Goal: Information Seeking & Learning: Check status

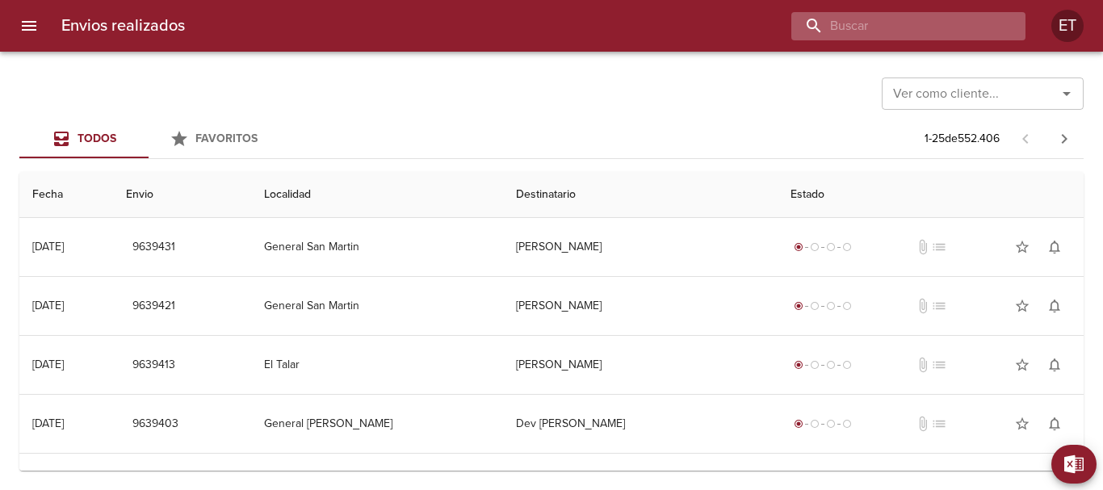
click at [901, 31] on input "buscar" at bounding box center [894, 26] width 207 height 28
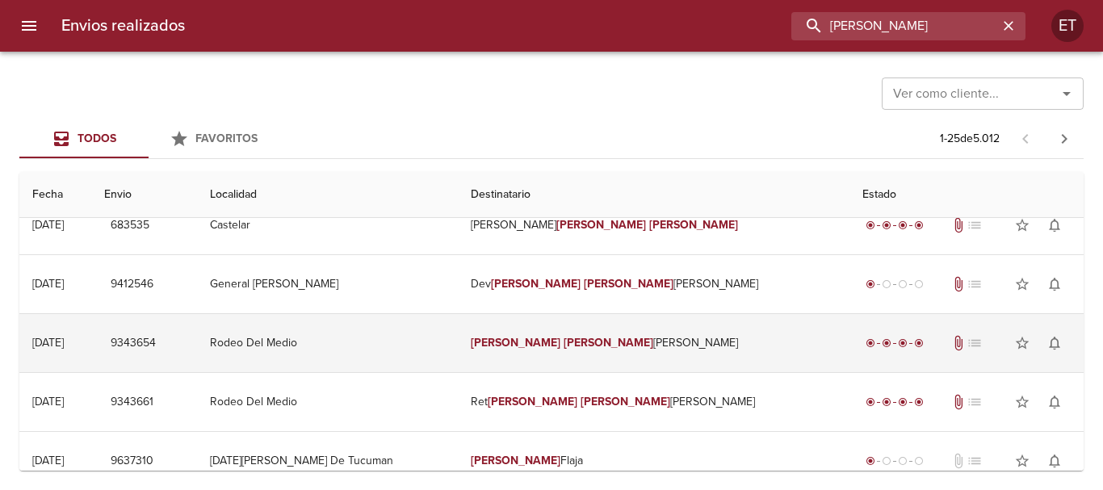
scroll to position [161, 0]
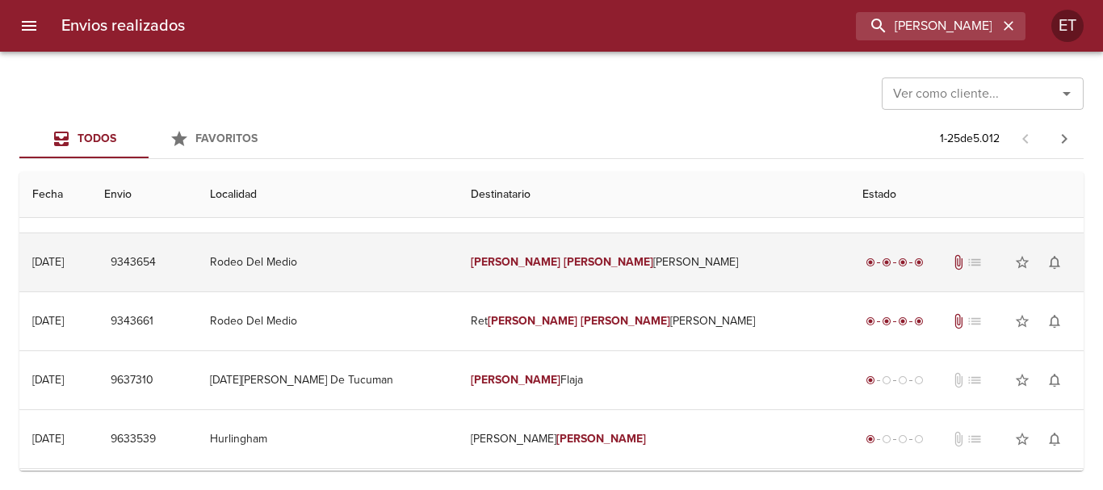
click at [602, 257] on em "[PERSON_NAME]" at bounding box center [609, 262] width 90 height 14
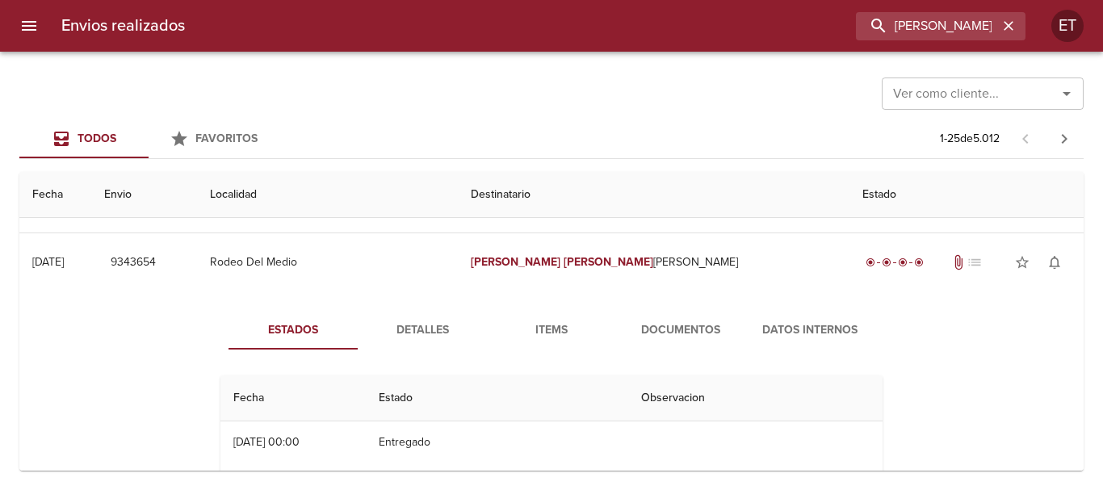
click at [643, 305] on div "Estados Detalles Items Documentos Datos Internos Fecha Estado Observacion 04/07…" at bounding box center [551, 497] width 1038 height 413
click at [672, 323] on span "Documentos" at bounding box center [681, 331] width 110 height 20
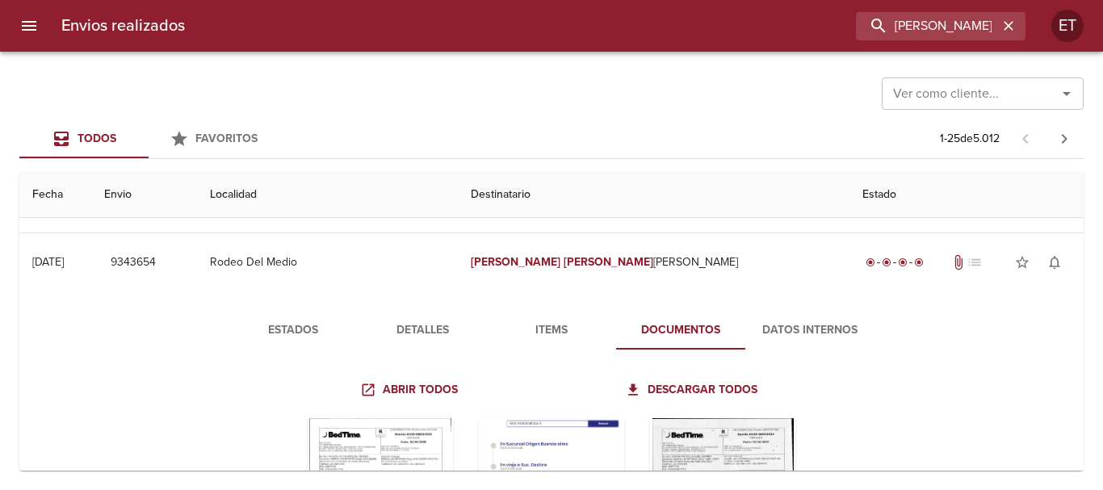
scroll to position [323, 0]
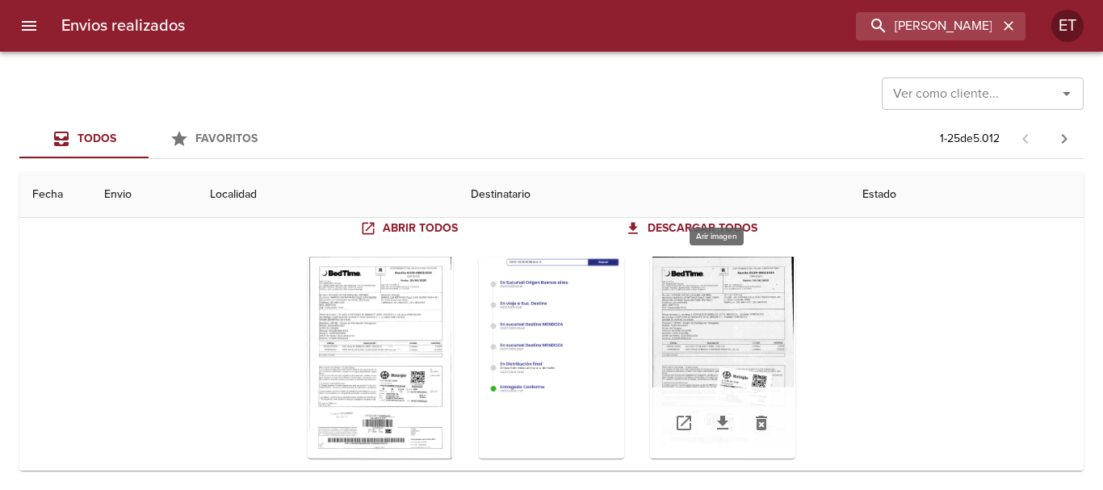
click at [763, 312] on div "Tabla de envíos del cliente" at bounding box center [722, 358] width 145 height 202
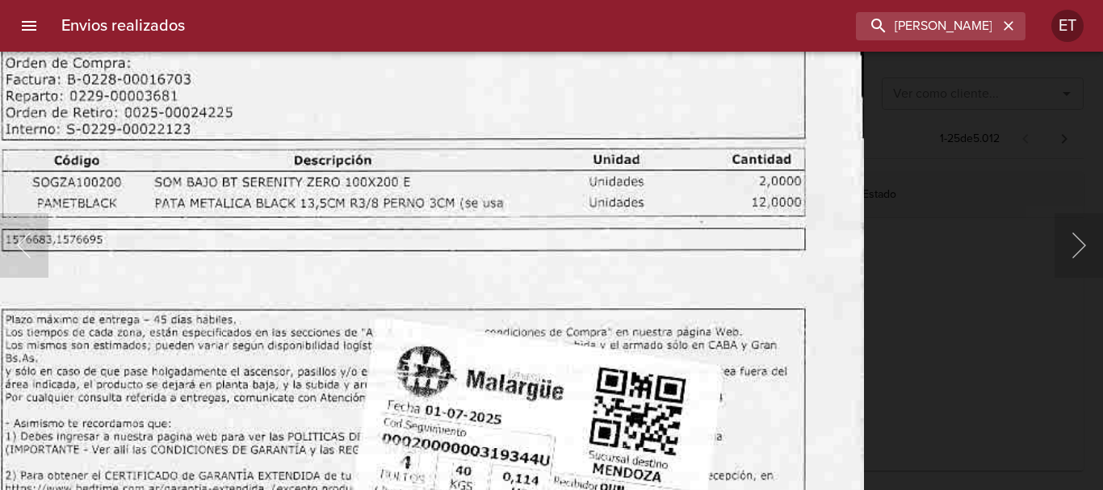
click at [682, 281] on img "Lightbox" at bounding box center [400, 257] width 926 height 1326
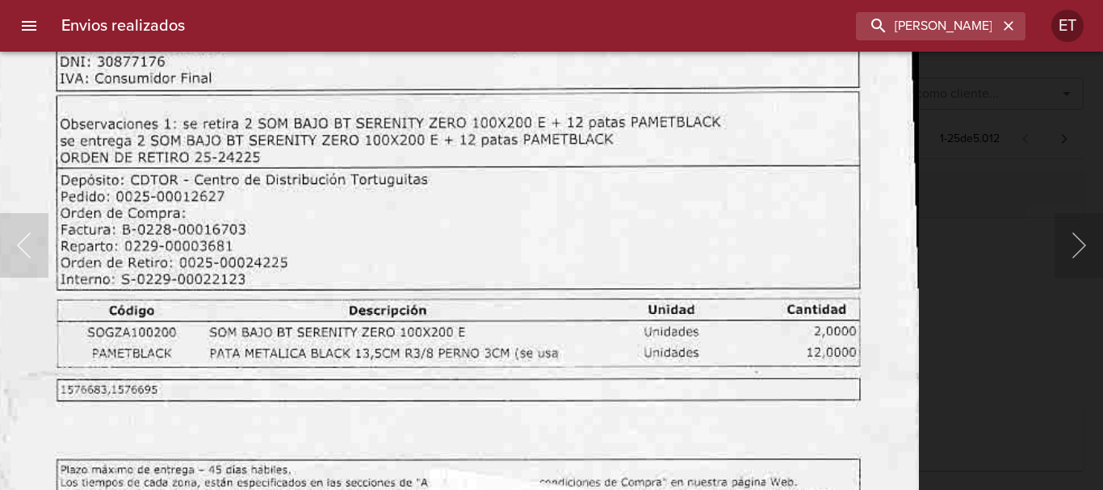
click at [530, 323] on img "Lightbox" at bounding box center [455, 407] width 926 height 1326
click at [963, 337] on div "Lightbox" at bounding box center [551, 245] width 1103 height 490
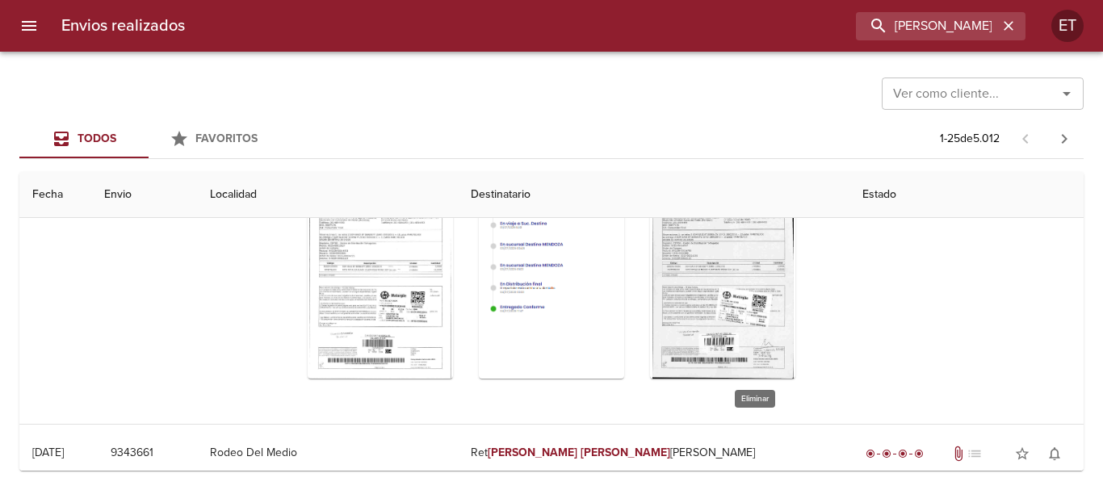
scroll to position [404, 0]
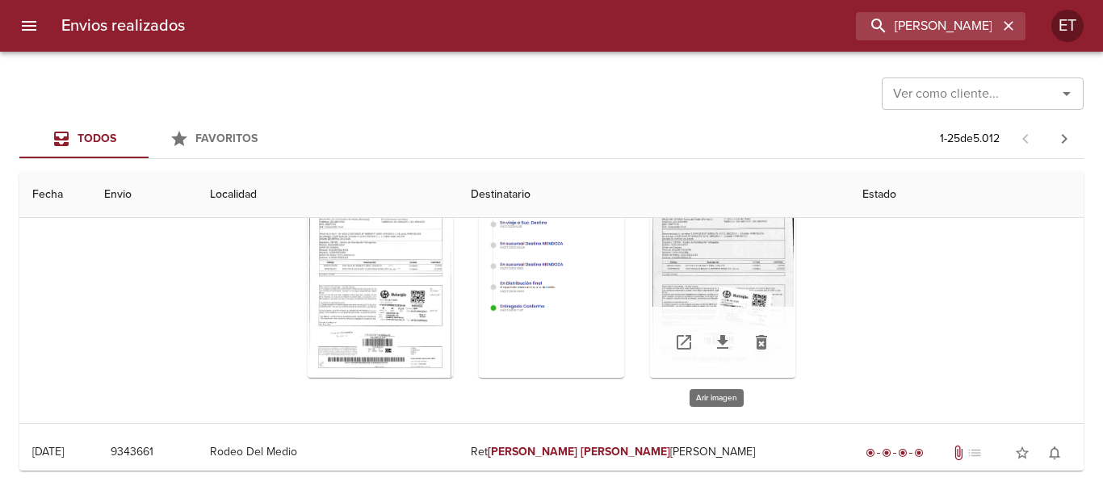
click at [707, 287] on div "Tabla de envíos del cliente" at bounding box center [722, 277] width 145 height 202
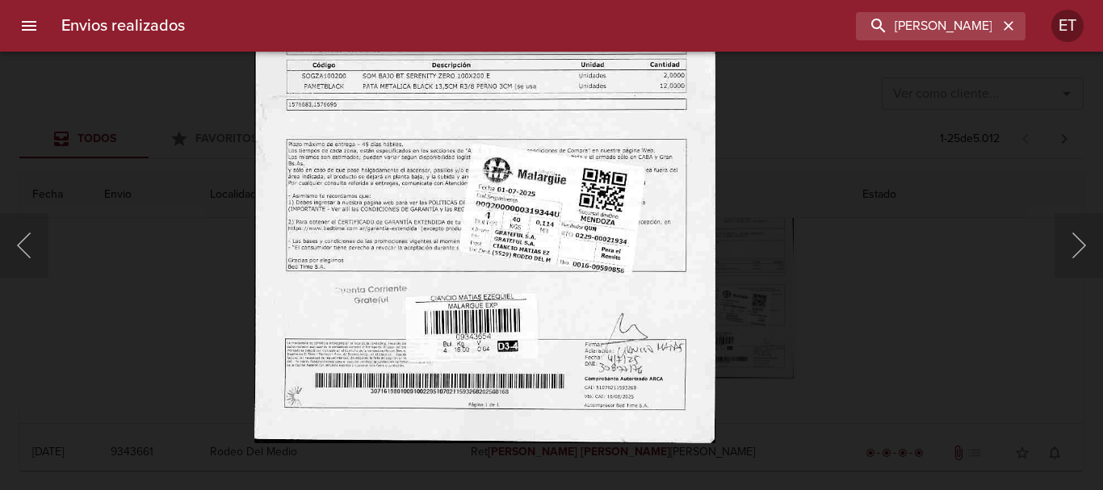
click at [678, 237] on img "Lightbox" at bounding box center [484, 113] width 461 height 661
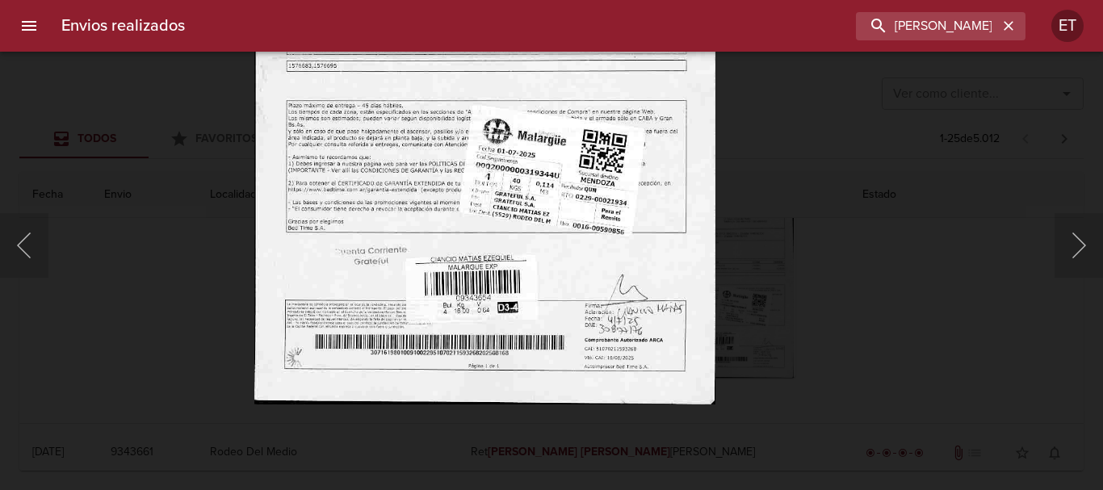
click at [936, 306] on div "Lightbox" at bounding box center [551, 245] width 1103 height 490
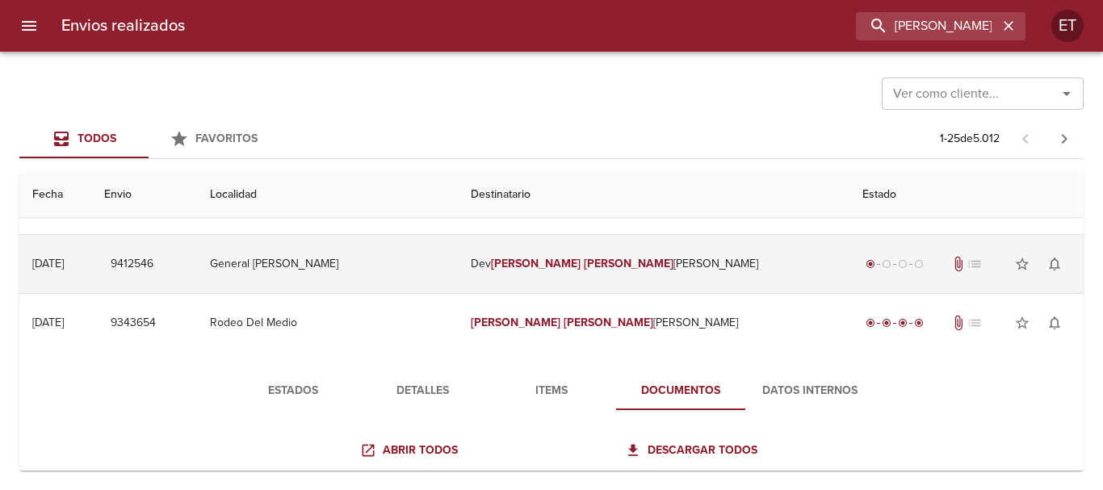
scroll to position [81, 0]
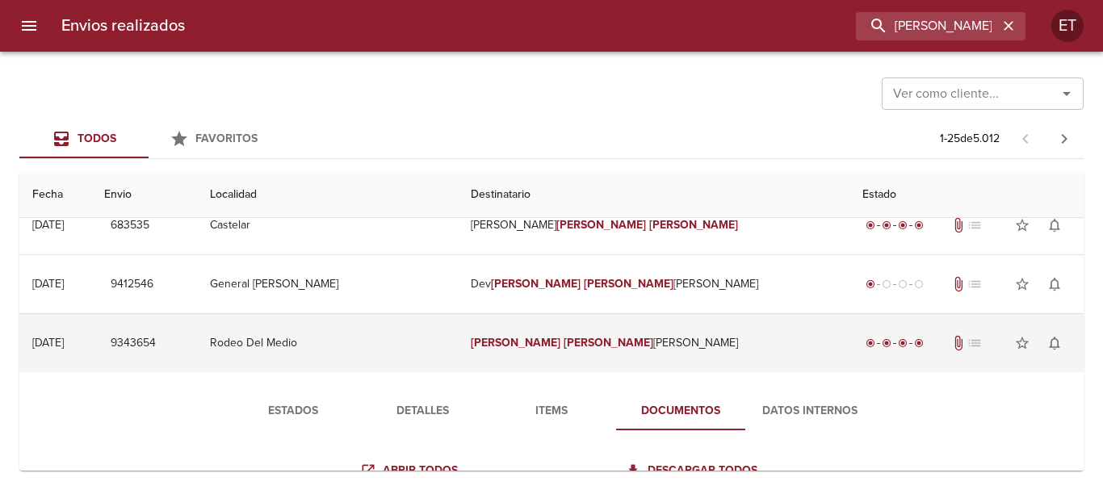
click at [633, 342] on td "[PERSON_NAME]" at bounding box center [654, 343] width 392 height 58
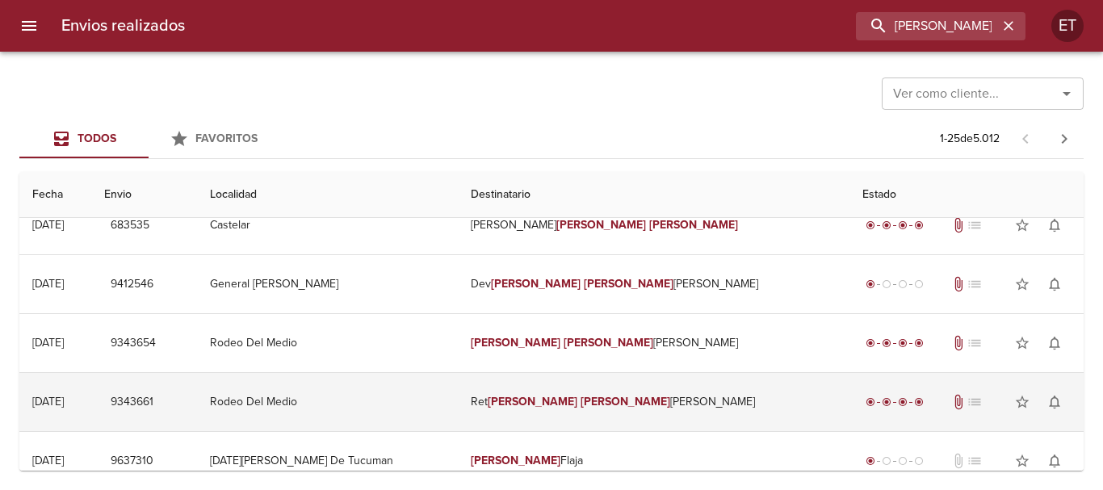
scroll to position [161, 0]
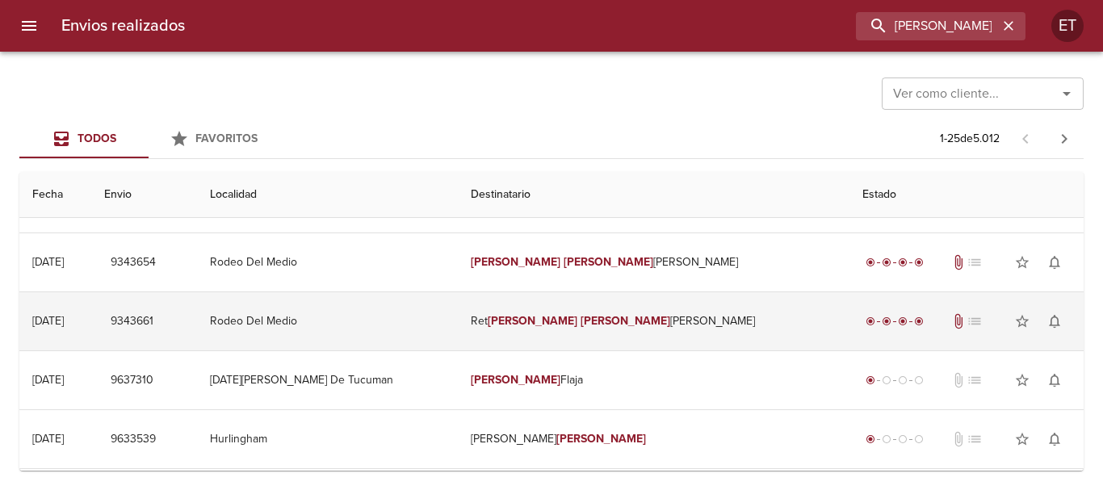
click at [613, 305] on td "Ret [PERSON_NAME]" at bounding box center [654, 321] width 392 height 58
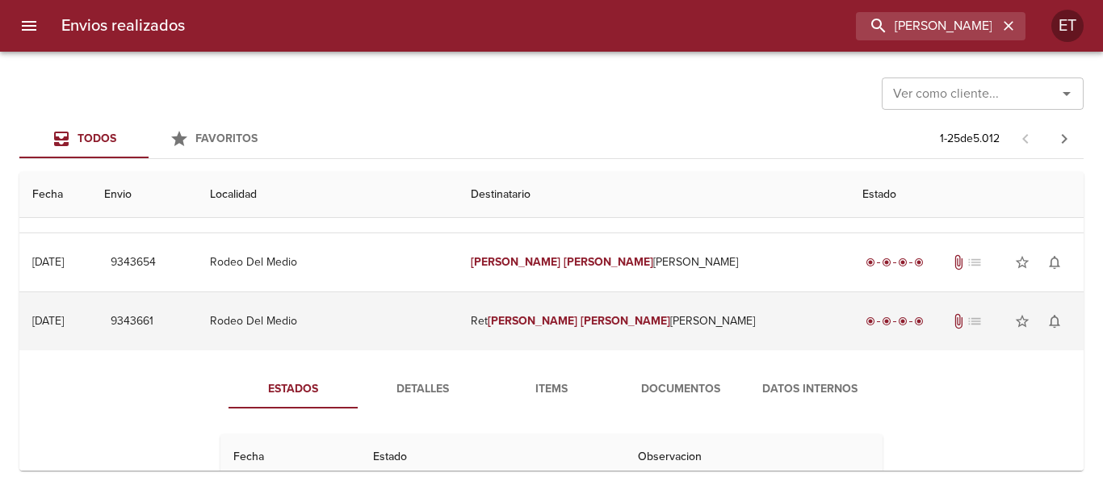
scroll to position [242, 0]
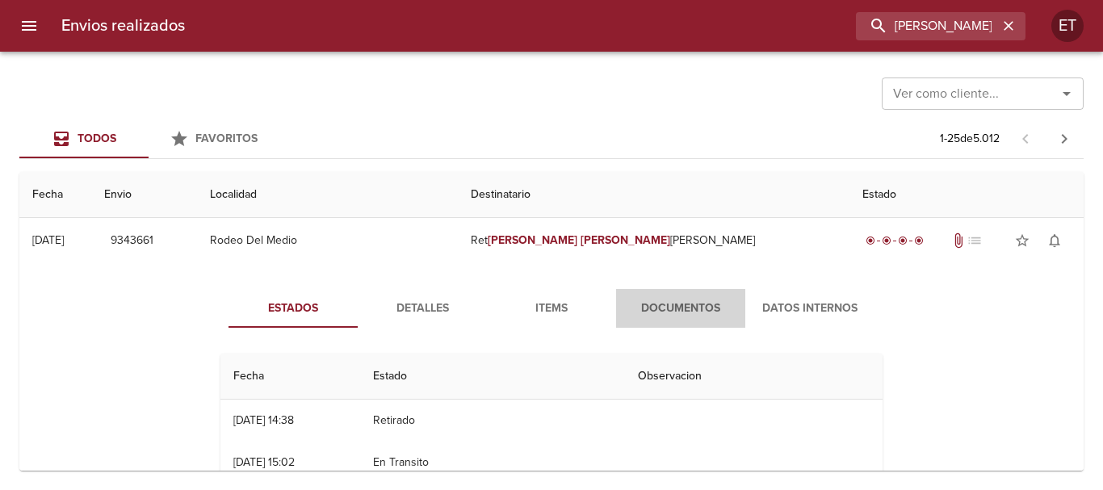
click at [668, 318] on button "Documentos" at bounding box center [680, 308] width 129 height 39
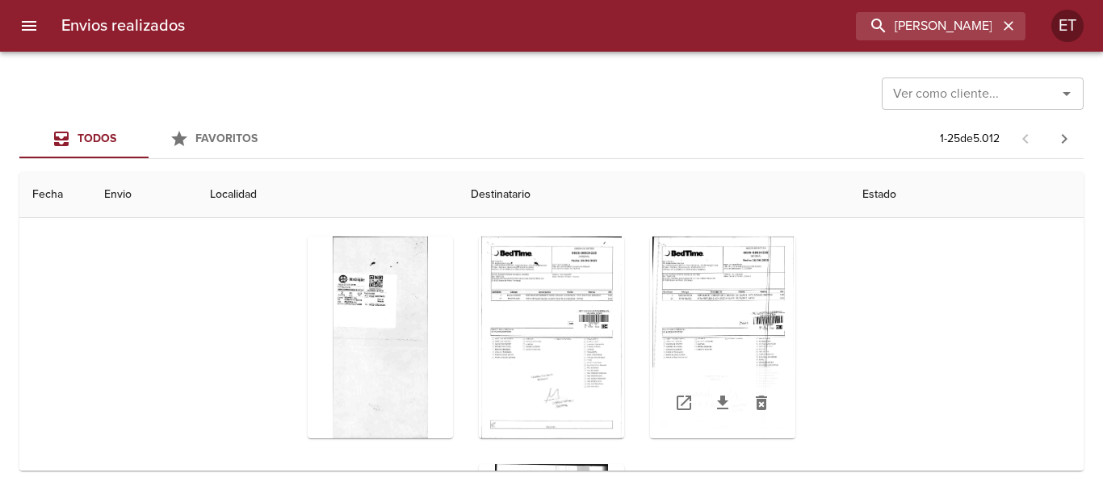
scroll to position [404, 0]
click at [577, 319] on div "Tabla de envíos del cliente" at bounding box center [551, 336] width 145 height 202
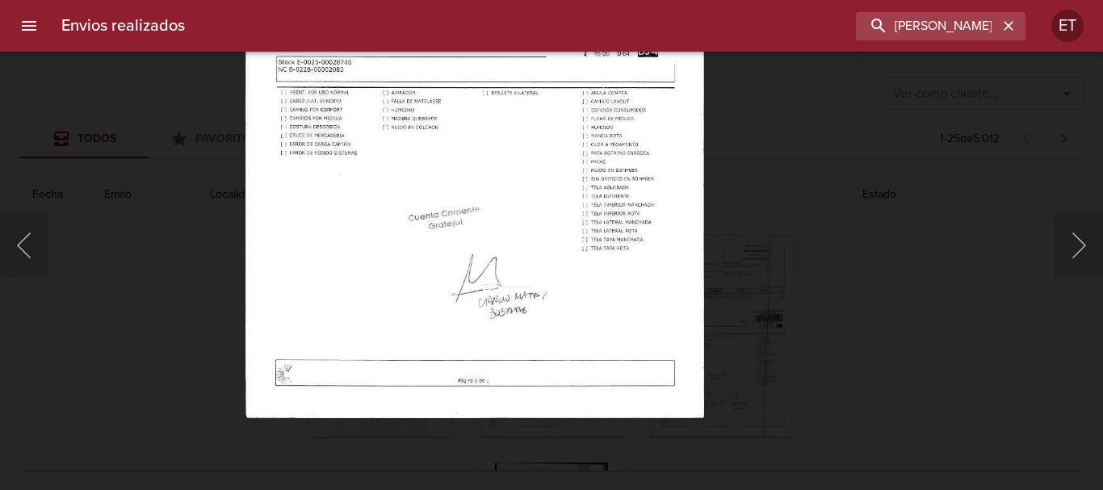
click at [598, 266] on img "Lightbox" at bounding box center [474, 88] width 459 height 661
click at [864, 296] on div "Lightbox" at bounding box center [551, 245] width 1103 height 490
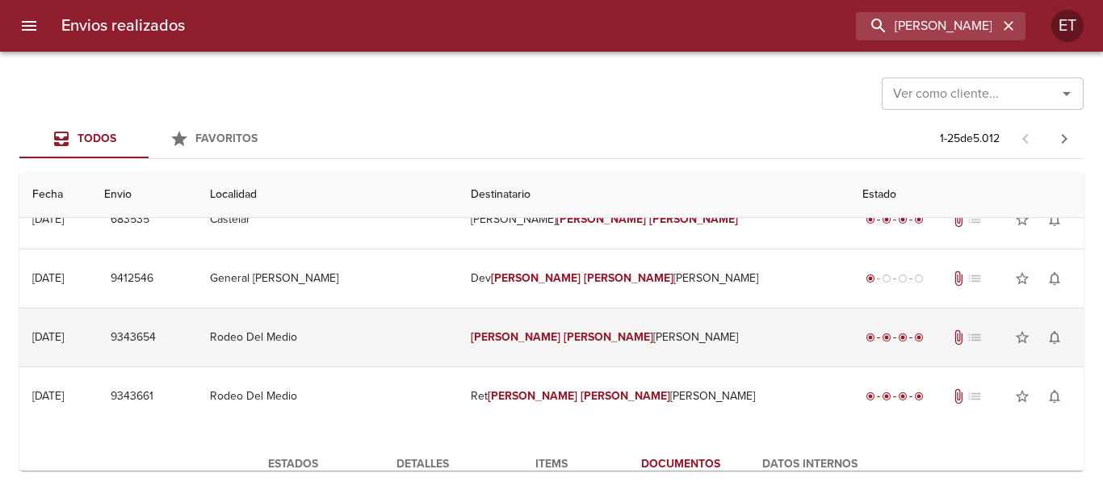
scroll to position [81, 0]
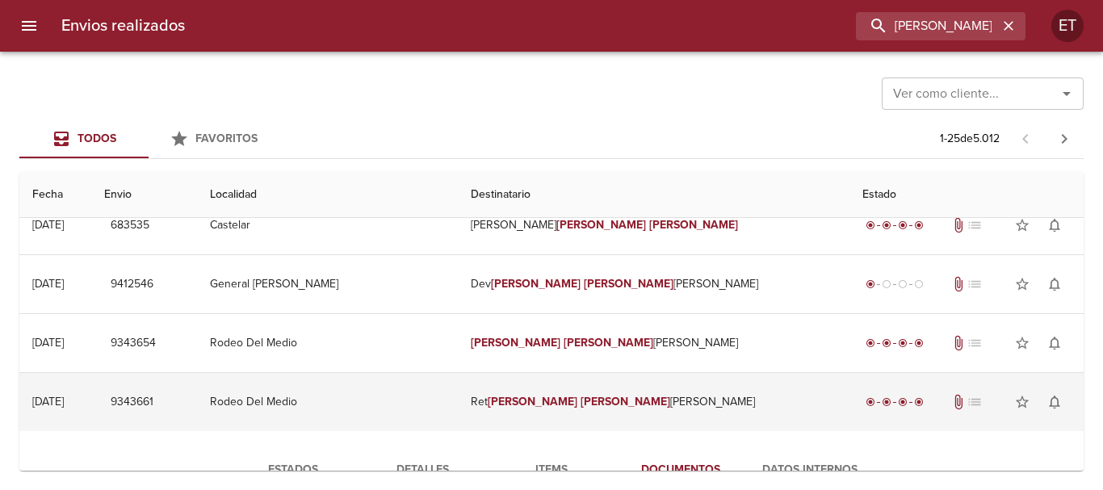
click at [635, 394] on td "Ret [PERSON_NAME]" at bounding box center [654, 402] width 392 height 58
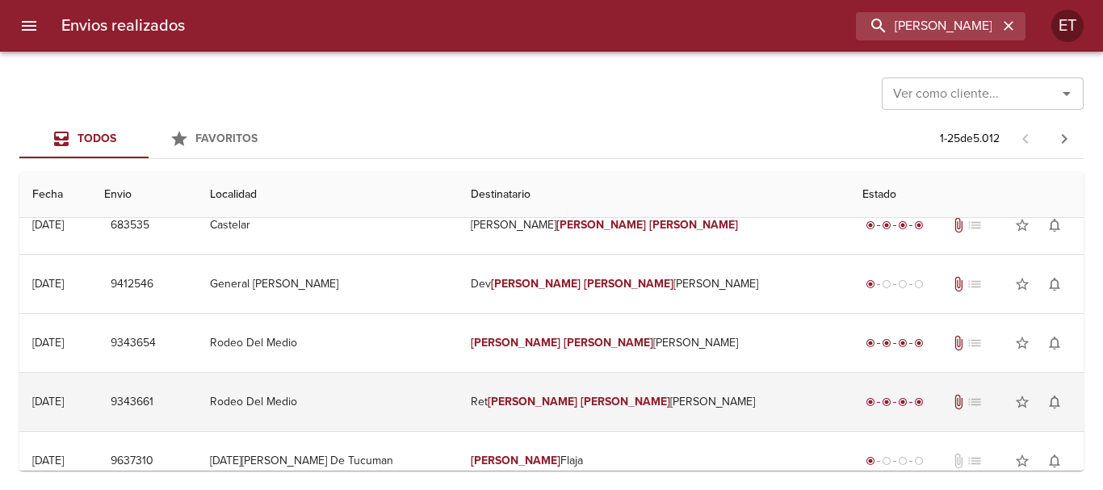
click at [610, 395] on em "[PERSON_NAME]" at bounding box center [626, 402] width 90 height 14
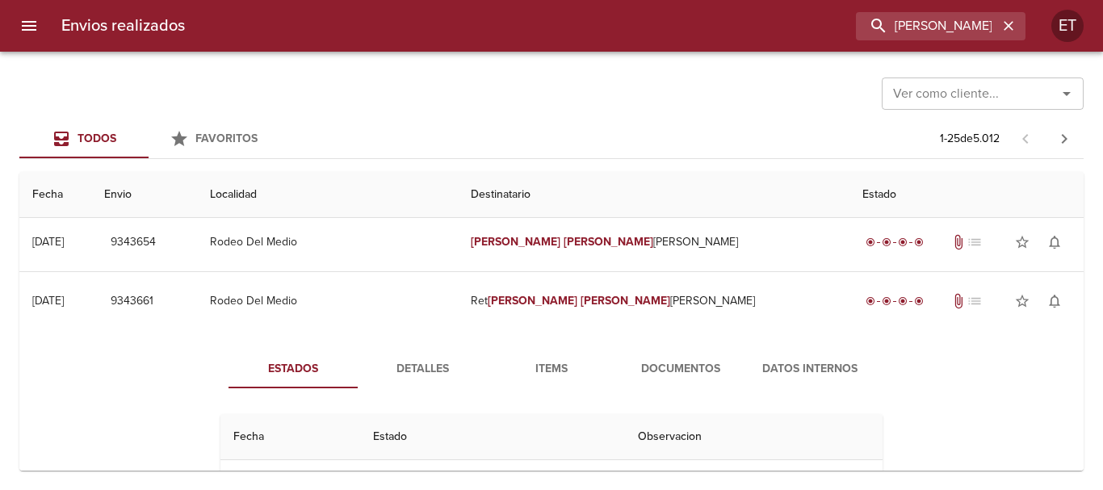
scroll to position [323, 0]
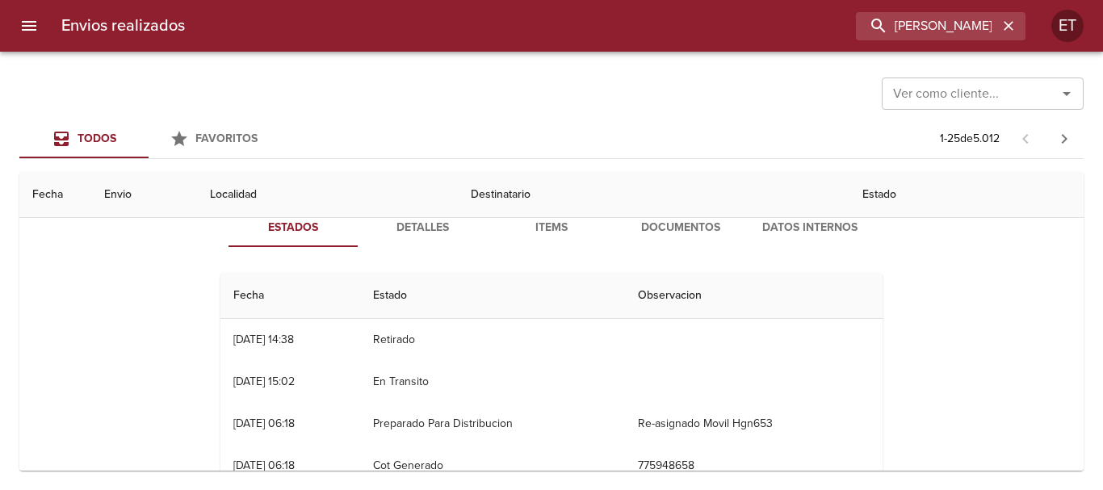
click at [665, 235] on span "Documentos" at bounding box center [681, 228] width 110 height 20
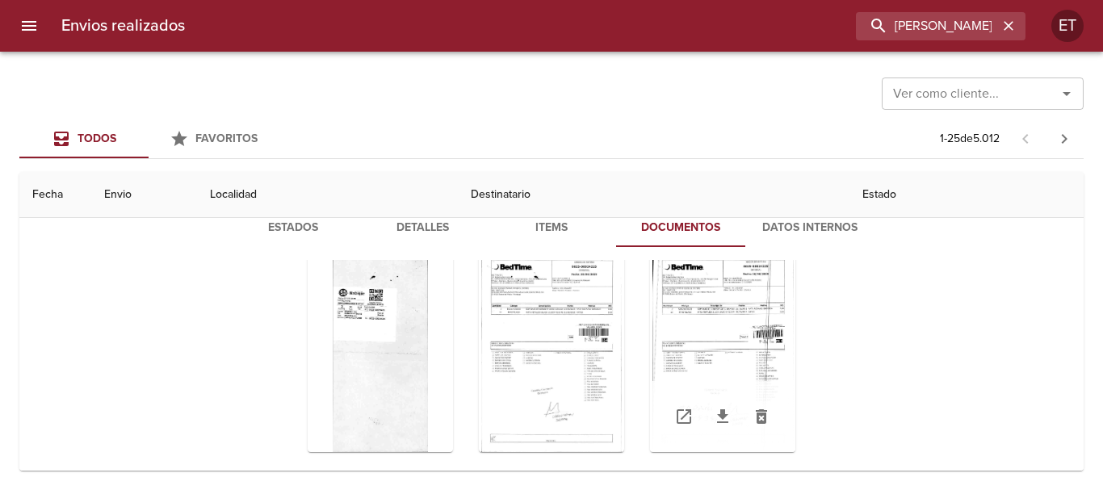
scroll to position [161, 0]
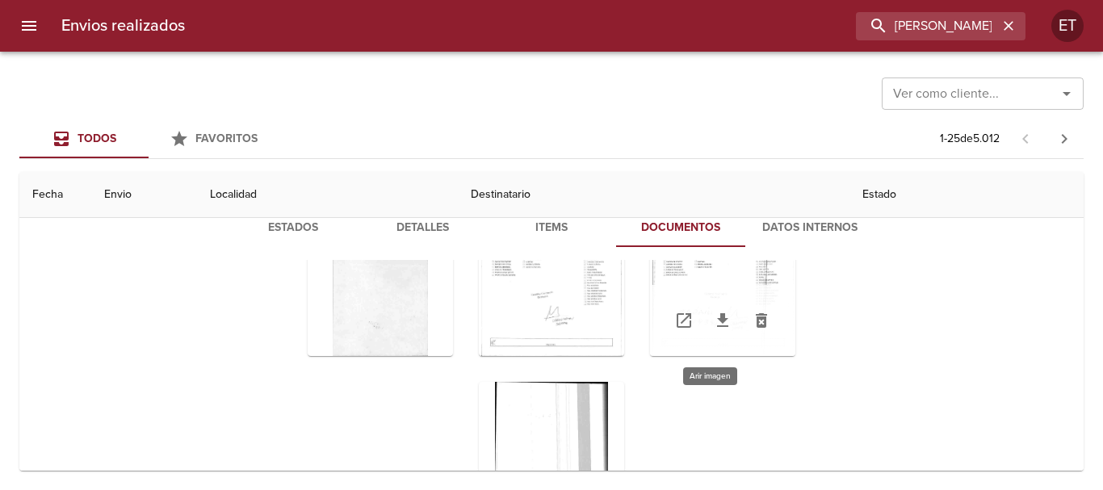
click at [676, 272] on div "Tabla de envíos del cliente" at bounding box center [722, 255] width 145 height 202
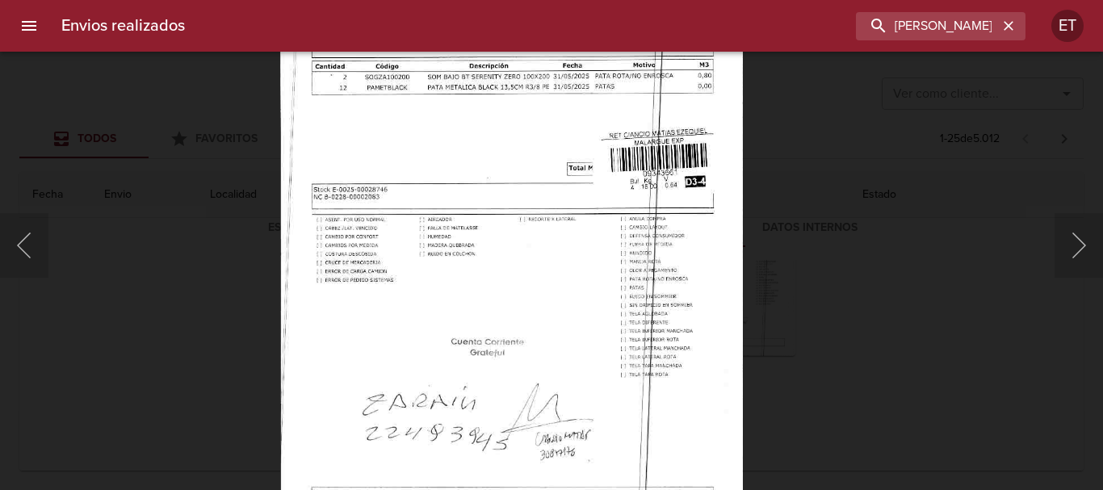
click at [829, 338] on div "Lightbox" at bounding box center [551, 245] width 1103 height 490
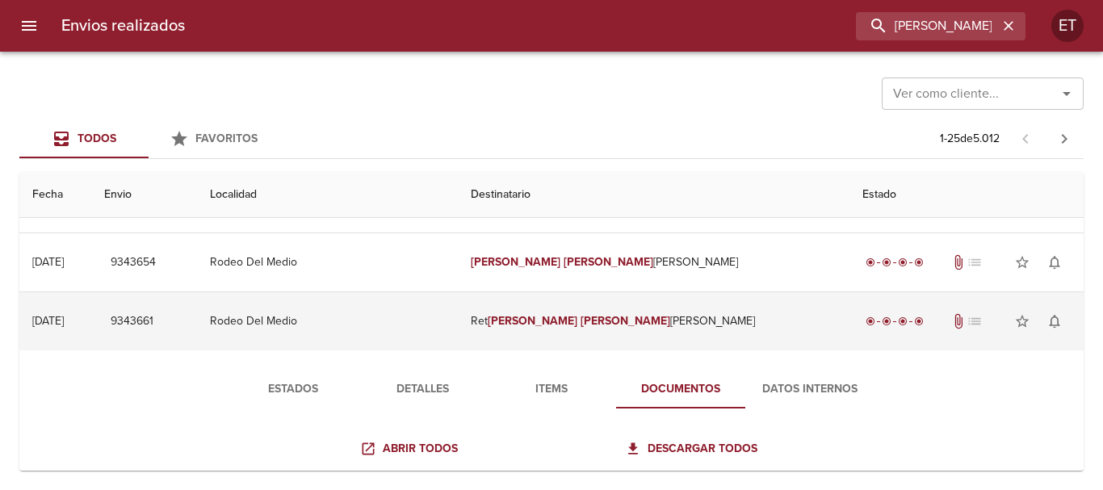
click at [607, 317] on em "[PERSON_NAME]" at bounding box center [626, 321] width 90 height 14
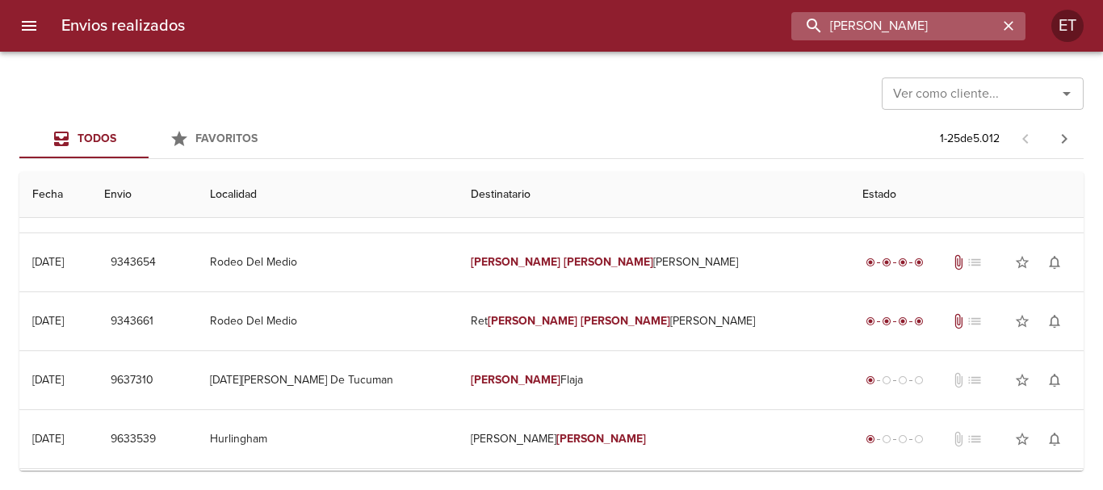
click at [925, 30] on input "[PERSON_NAME]" at bounding box center [894, 26] width 207 height 28
type input "[PERSON_NAME]"
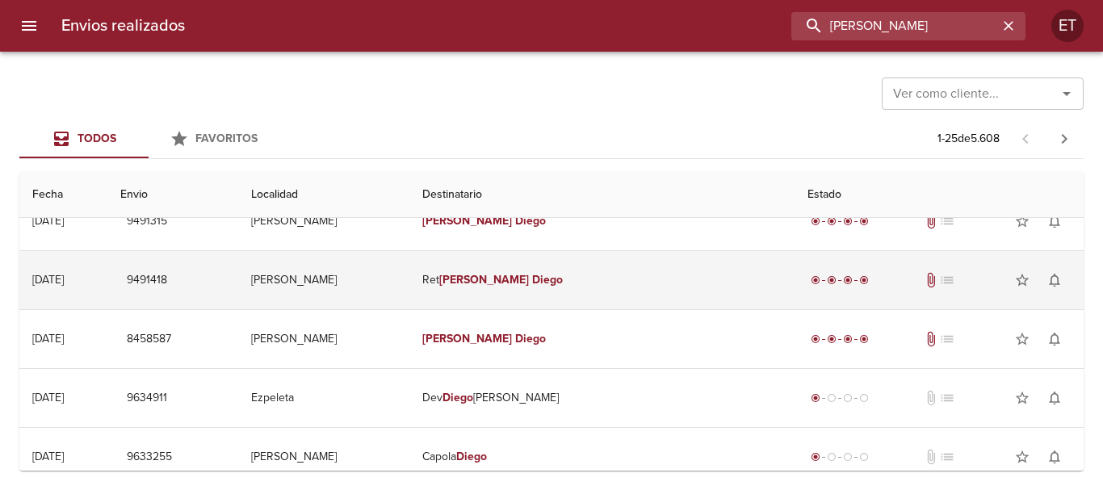
scroll to position [0, 0]
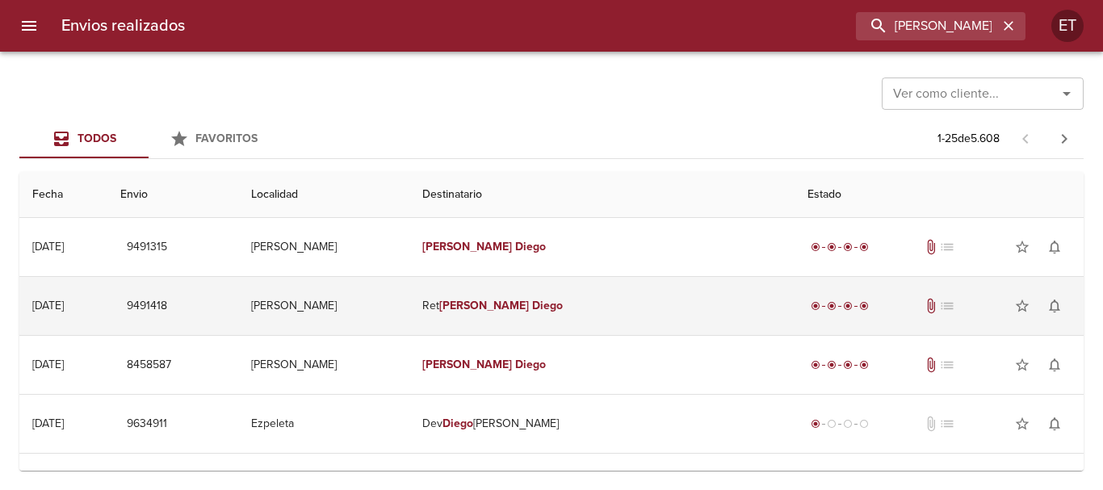
click at [624, 314] on td "Ret [PERSON_NAME]" at bounding box center [601, 306] width 385 height 58
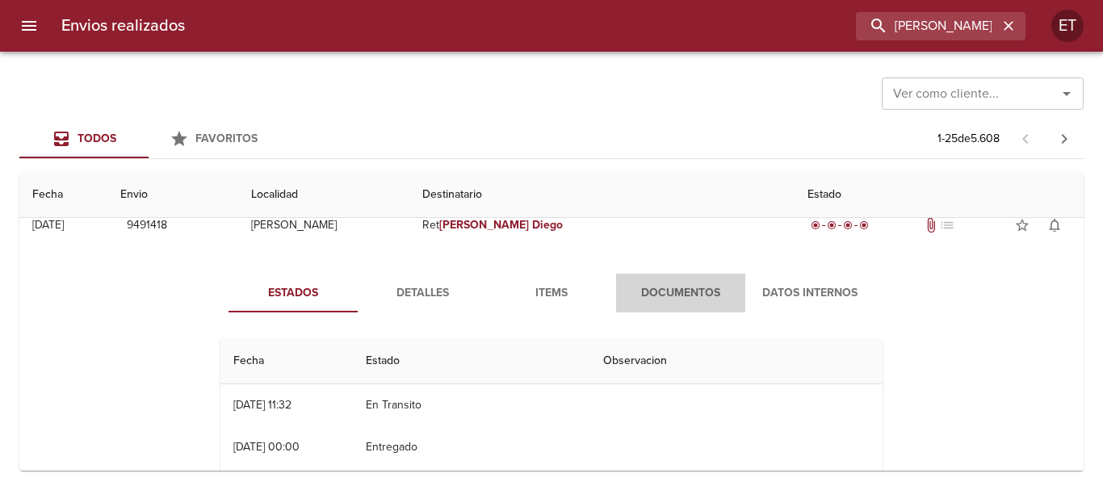
click at [682, 293] on span "Documentos" at bounding box center [681, 293] width 110 height 20
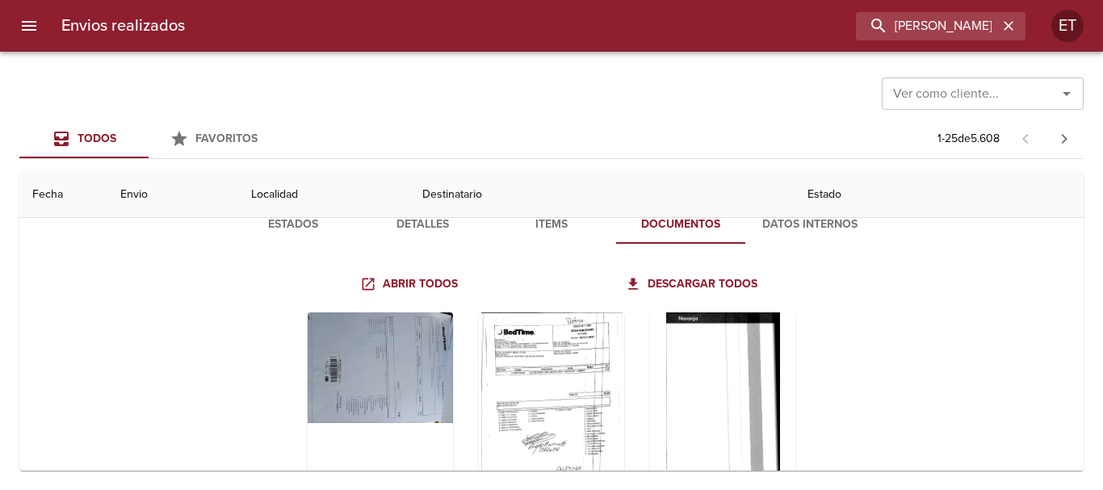
scroll to position [242, 0]
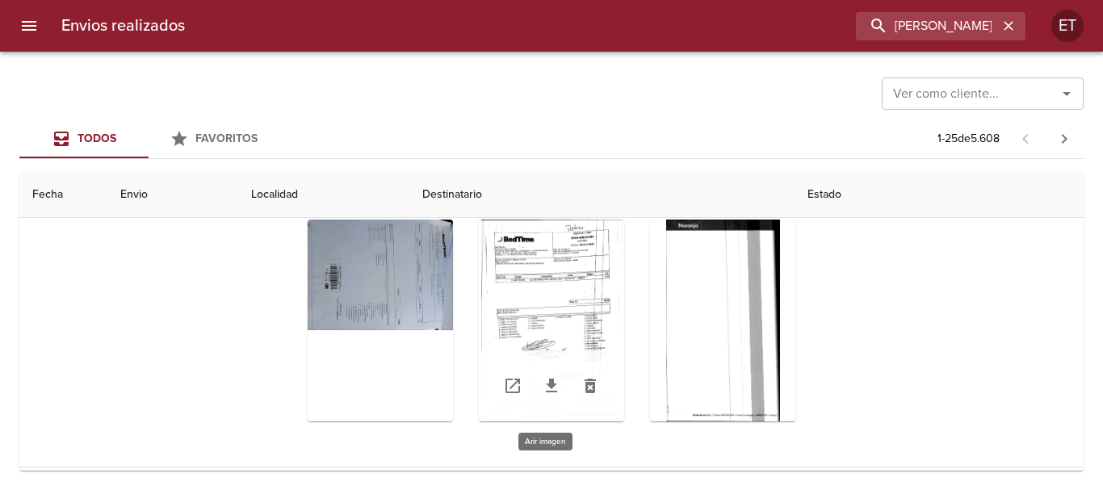
click at [527, 286] on div "Tabla de envíos del cliente" at bounding box center [551, 321] width 145 height 202
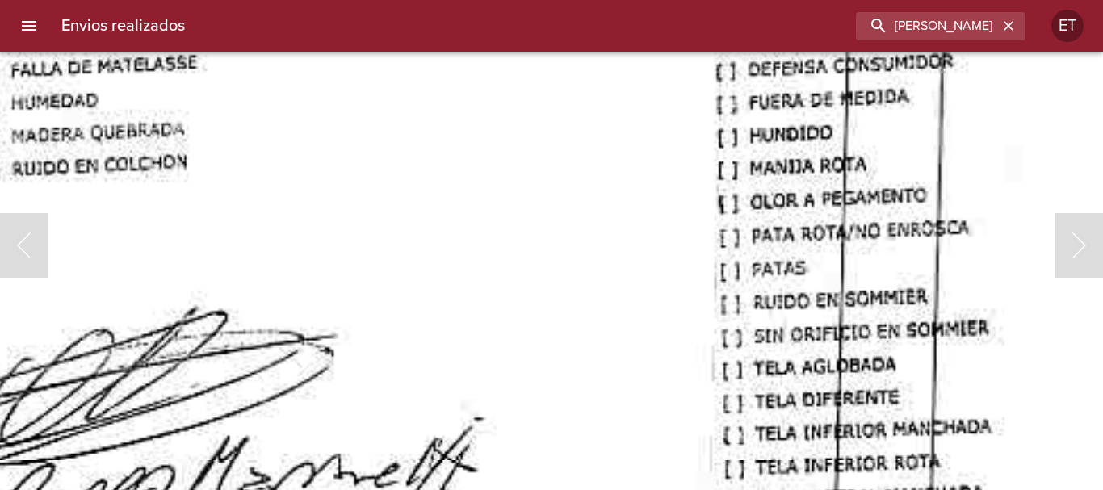
click at [673, 0] on body "Envios realizados [PERSON_NAME] ET Ver como cliente... Ver como cliente... Todo…" at bounding box center [551, 0] width 1103 height 0
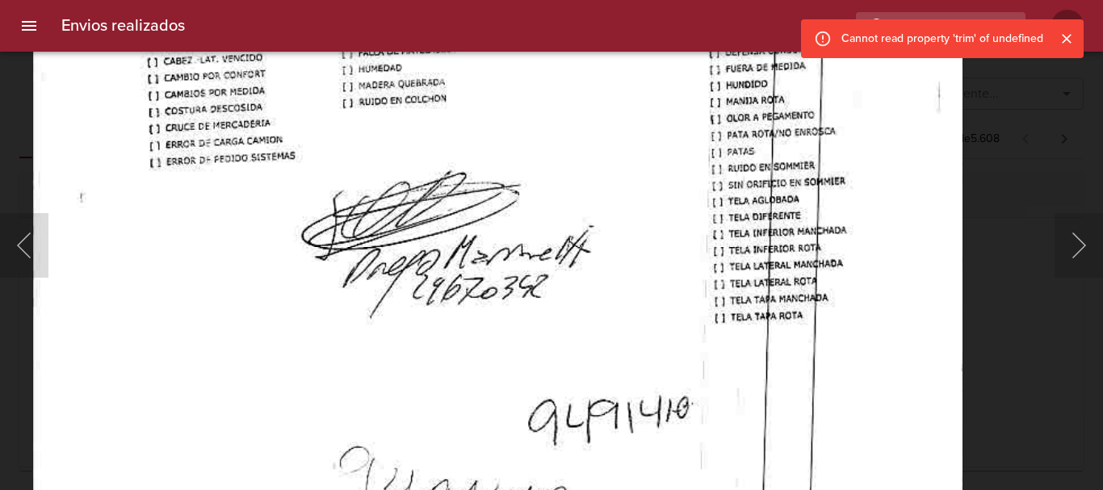
click at [698, 400] on img "Lightbox" at bounding box center [496, 49] width 930 height 1326
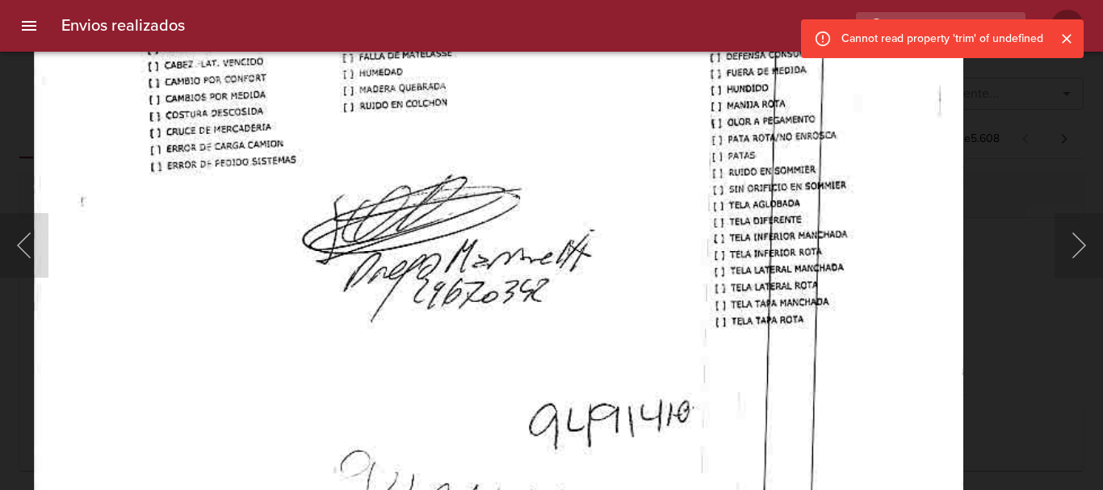
click at [698, 437] on img "Lightbox" at bounding box center [497, 53] width 930 height 1326
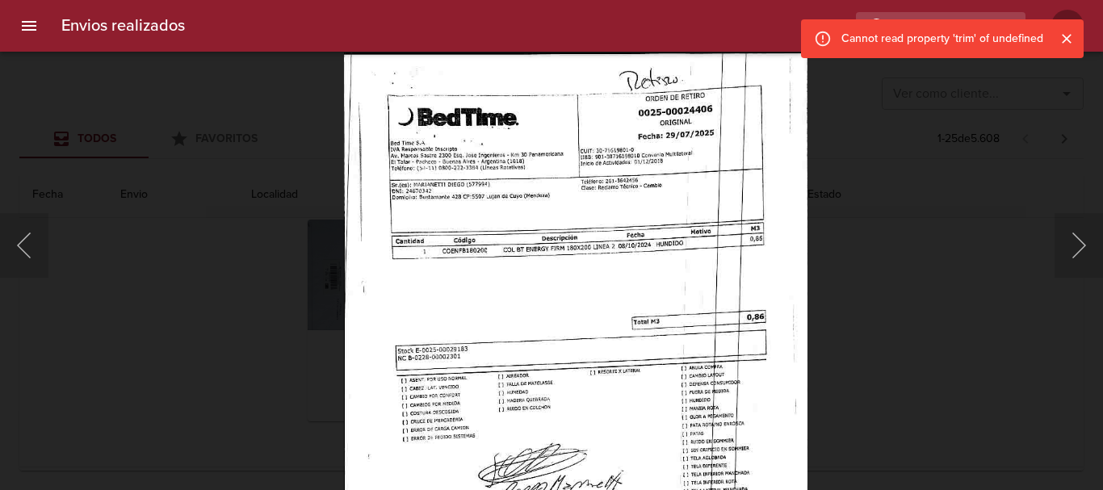
click at [629, 349] on img "Lightbox" at bounding box center [575, 382] width 463 height 661
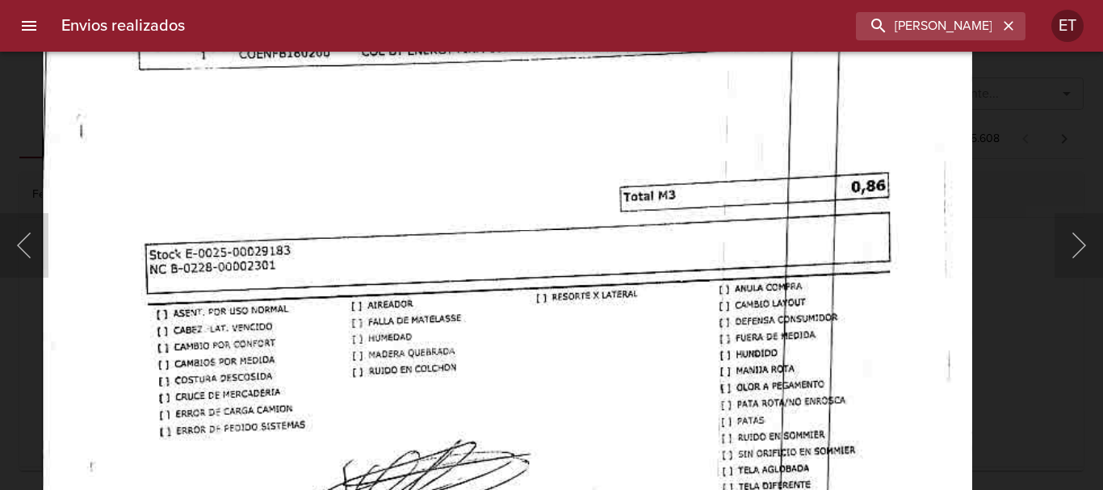
click at [793, 0] on body "Envios realizados [PERSON_NAME] ET Ver como cliente... Ver como cliente... Todo…" at bounding box center [551, 0] width 1103 height 0
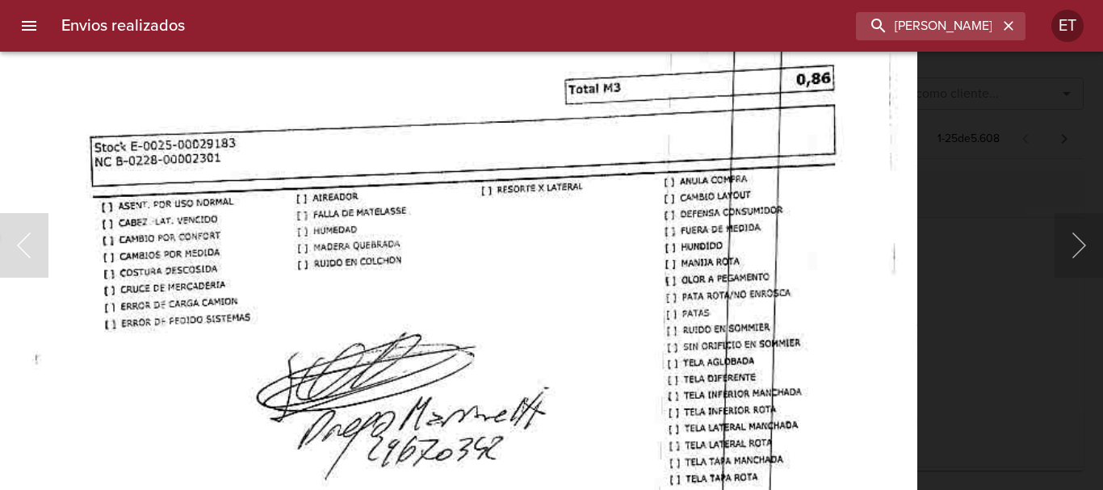
click at [770, 144] on img "Lightbox" at bounding box center [451, 211] width 930 height 1326
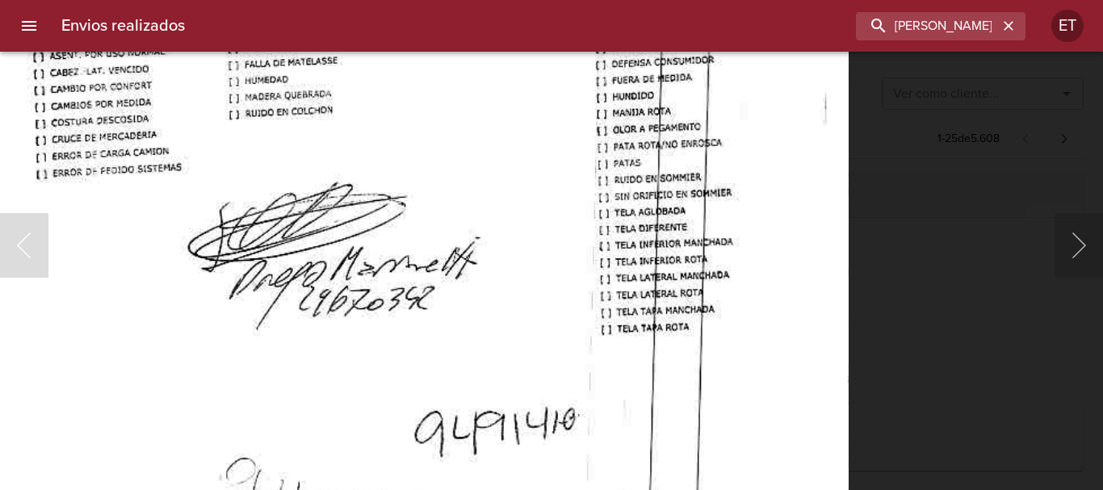
click at [958, 310] on div "Lightbox" at bounding box center [551, 245] width 1103 height 490
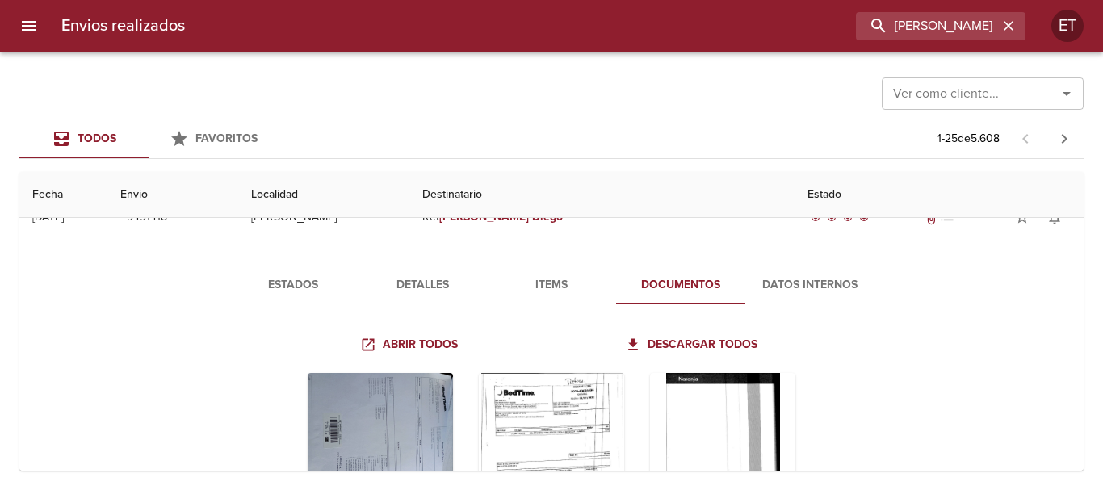
scroll to position [161, 0]
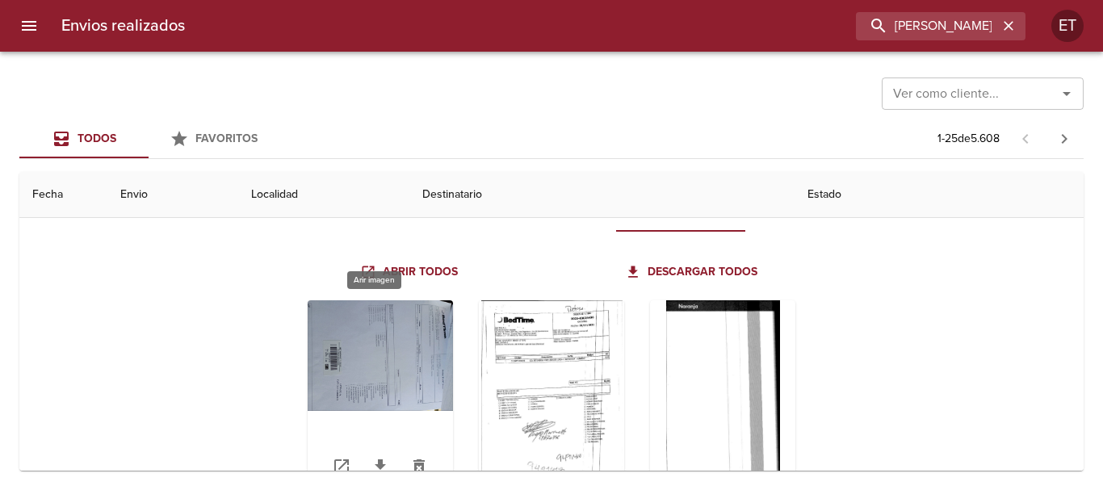
click at [361, 326] on div "Tabla de envíos del cliente" at bounding box center [380, 401] width 145 height 202
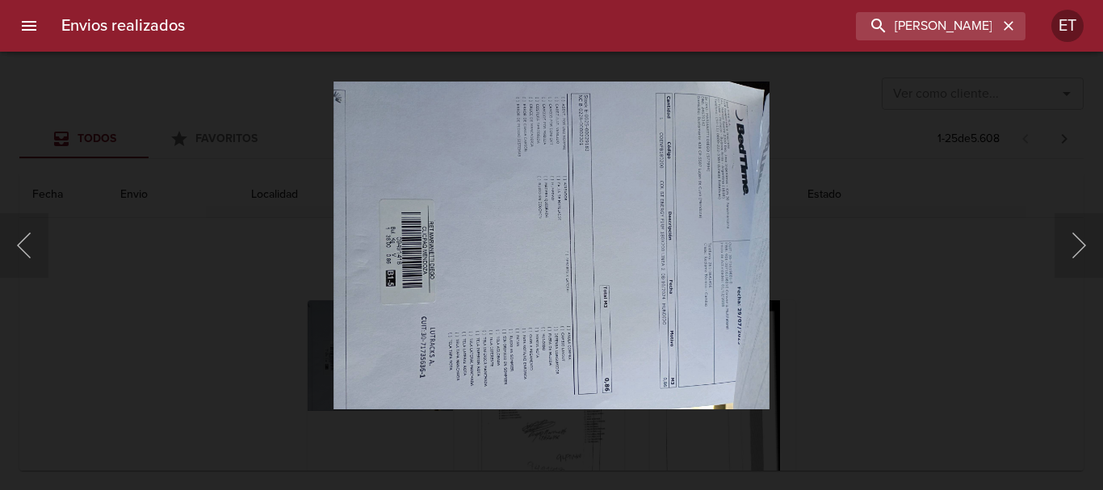
click at [941, 367] on div "Lightbox" at bounding box center [551, 245] width 1103 height 490
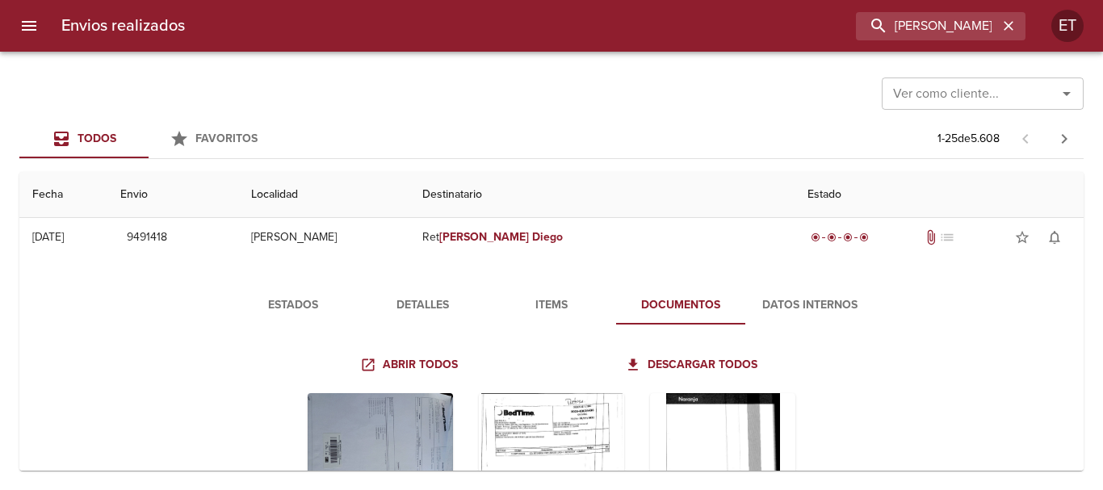
scroll to position [0, 0]
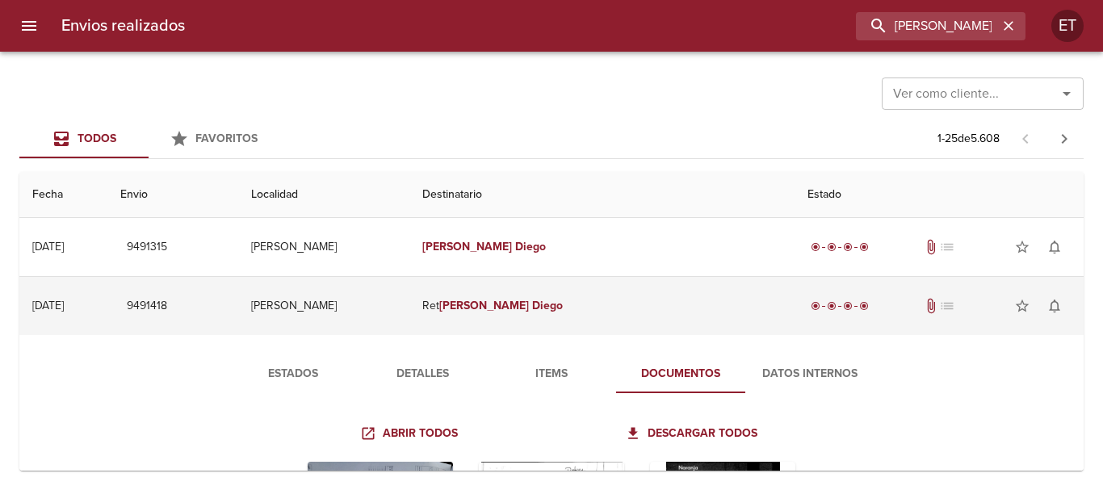
click at [529, 308] on em "[PERSON_NAME]" at bounding box center [484, 306] width 90 height 14
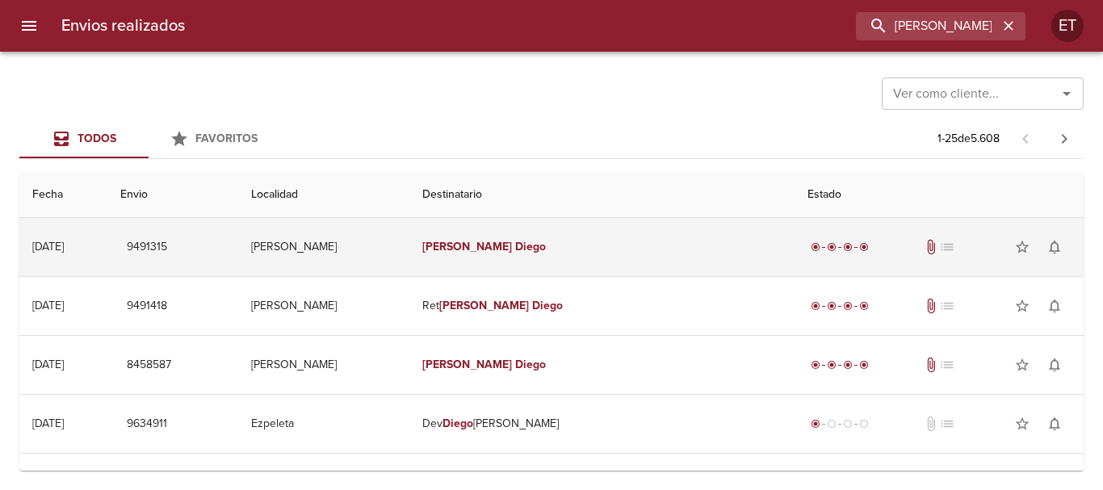
click at [512, 247] on em "[PERSON_NAME]" at bounding box center [467, 247] width 90 height 14
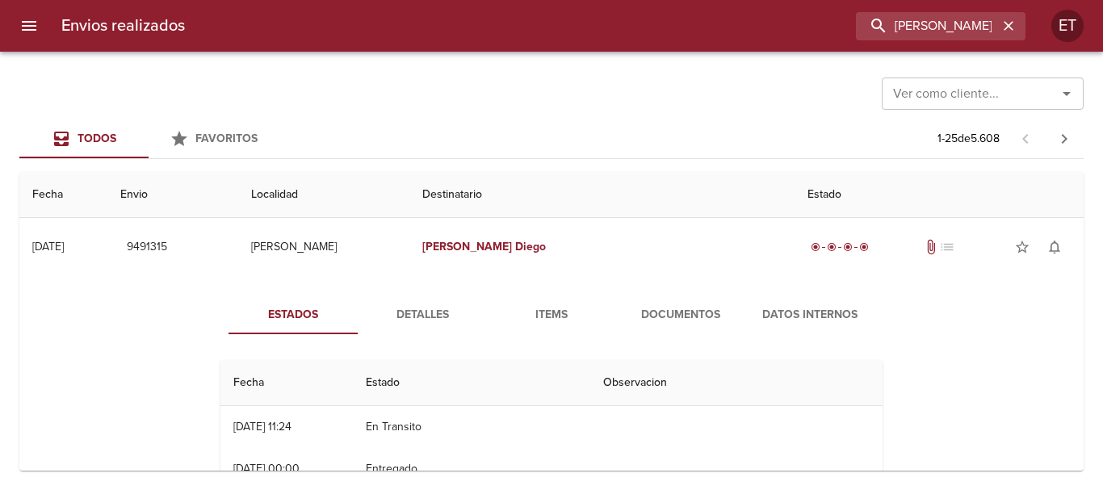
click at [649, 288] on div "Estados Detalles Items Documentos Datos Internos Fecha Estado Observacion 29/08…" at bounding box center [551, 482] width 1038 height 413
click at [656, 302] on button "Documentos" at bounding box center [680, 315] width 129 height 39
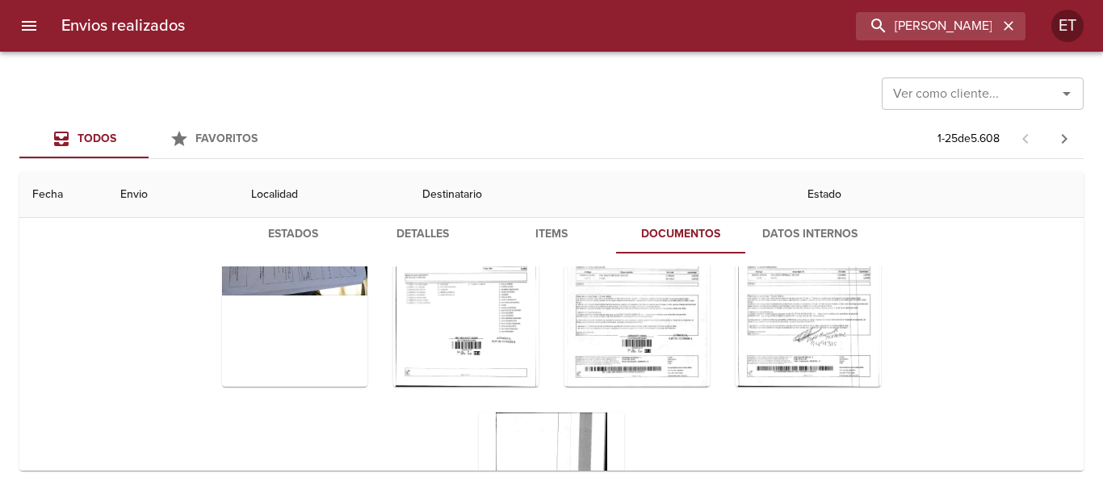
scroll to position [175, 0]
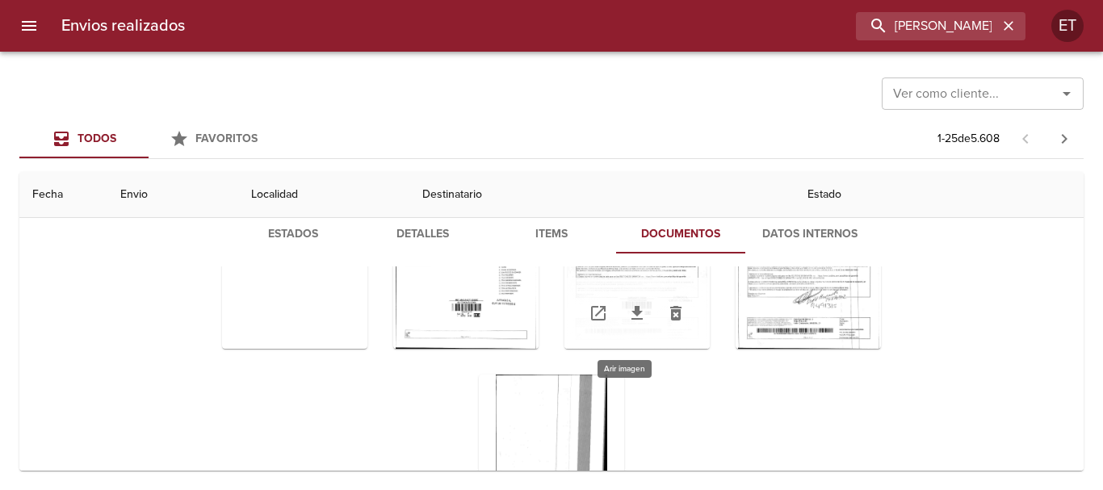
click at [661, 277] on div "Tabla de envíos del cliente" at bounding box center [636, 248] width 145 height 202
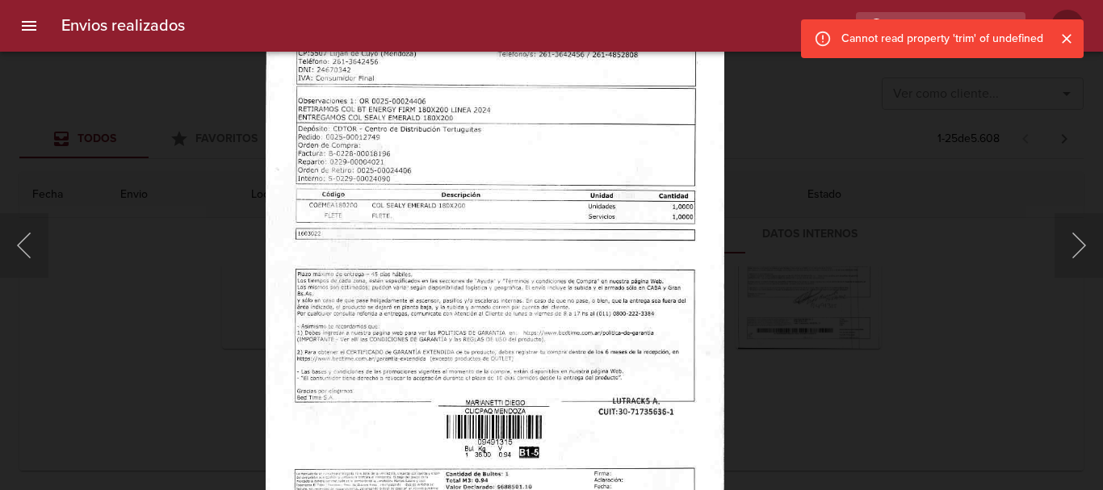
drag, startPoint x: 725, startPoint y: 330, endPoint x: 787, endPoint y: 365, distance: 71.2
click at [725, 331] on div "Lightbox" at bounding box center [551, 245] width 1103 height 490
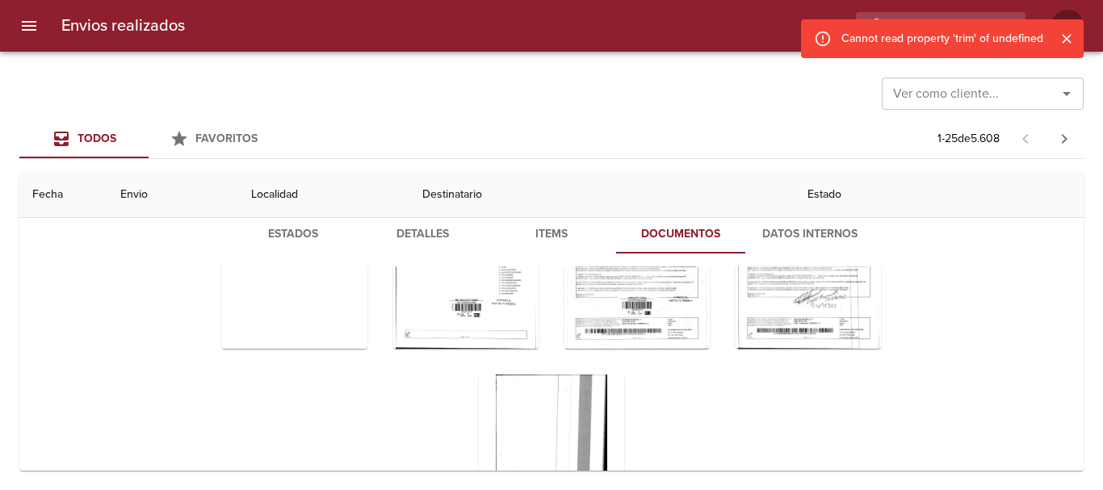
click at [856, 393] on div "Tabla de envíos del cliente" at bounding box center [551, 361] width 812 height 455
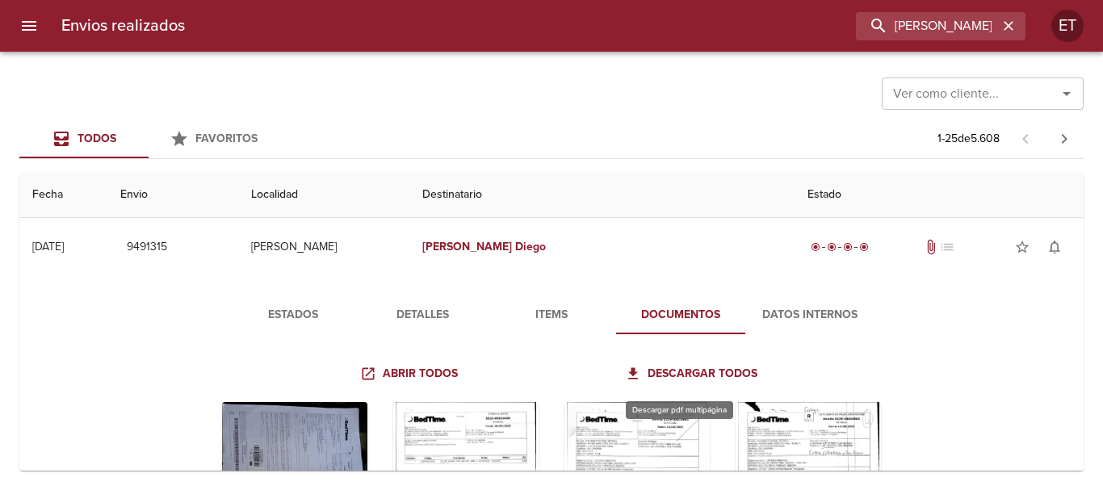
scroll to position [0, 0]
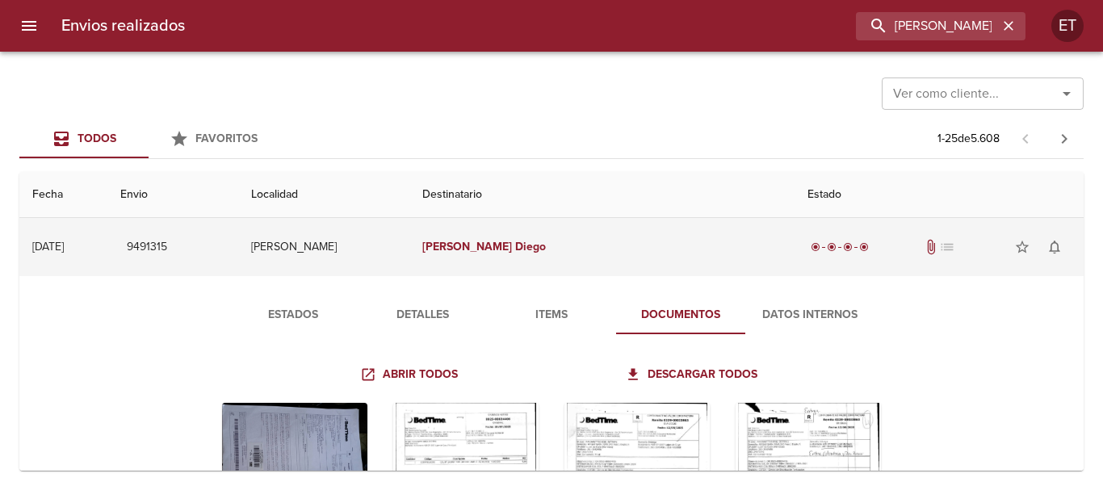
click at [599, 259] on td "[PERSON_NAME]" at bounding box center [601, 247] width 385 height 58
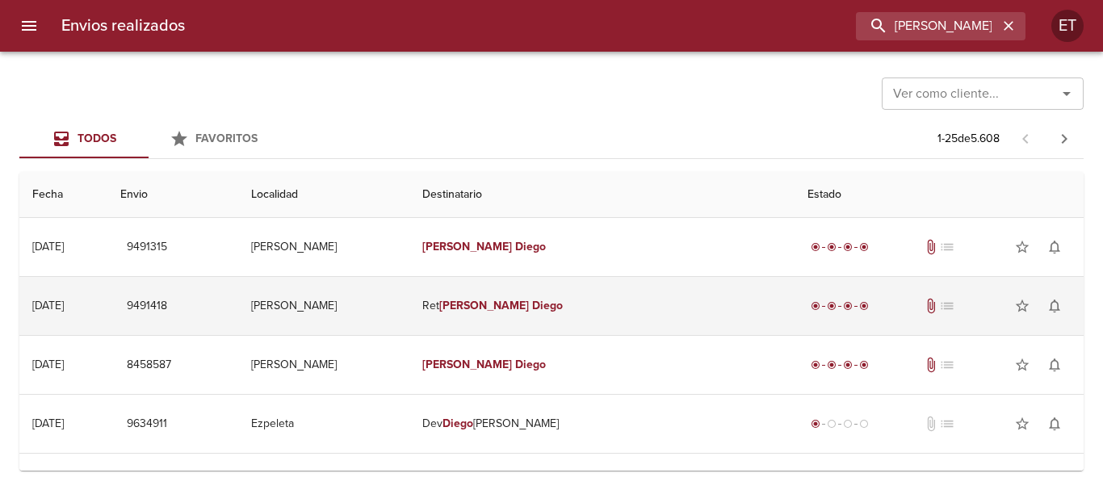
click at [547, 288] on td "Ret [PERSON_NAME]" at bounding box center [601, 306] width 385 height 58
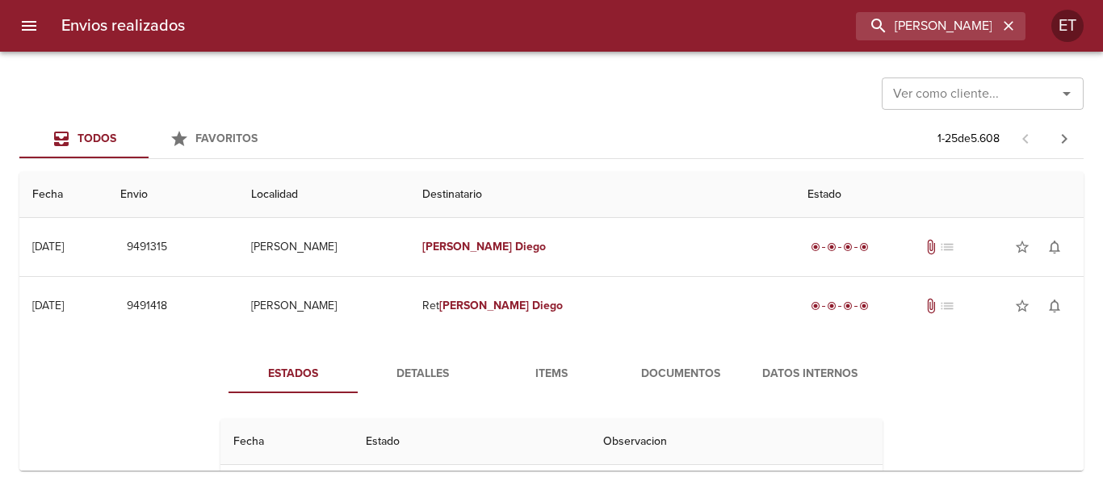
drag, startPoint x: 448, startPoint y: 365, endPoint x: 610, endPoint y: 380, distance: 163.0
click at [460, 366] on span "Detalles" at bounding box center [422, 374] width 110 height 20
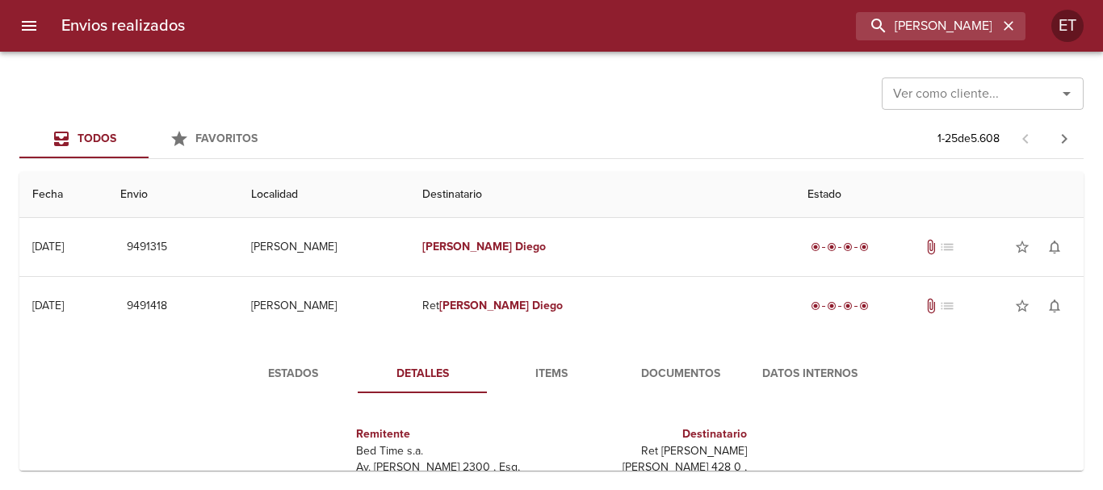
click at [539, 377] on span "Items" at bounding box center [552, 374] width 110 height 20
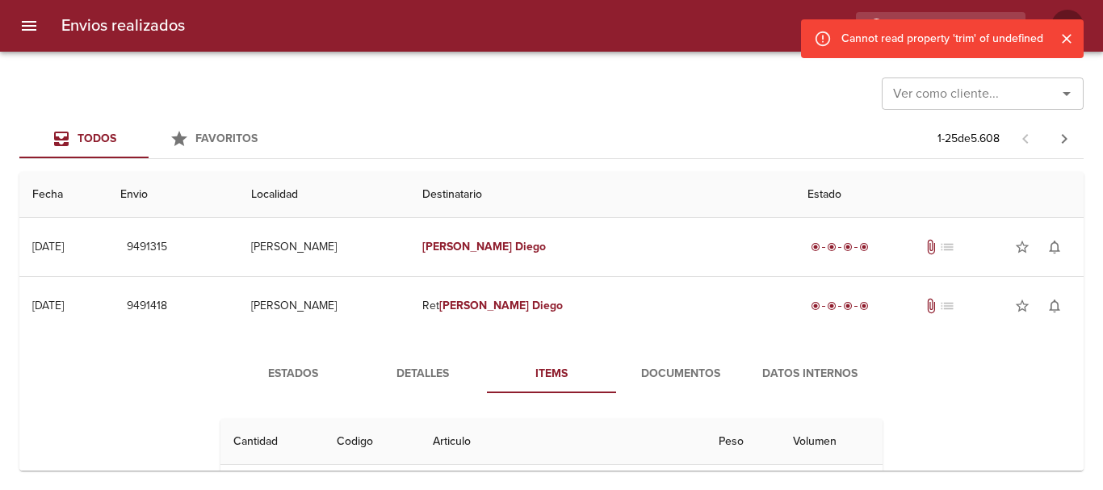
drag, startPoint x: 455, startPoint y: 350, endPoint x: 482, endPoint y: 344, distance: 28.0
click at [453, 351] on div "Estados Detalles Items Documentos Datos Internos Cantidad Cant. Codigo Articulo…" at bounding box center [551, 437] width 1038 height 204
drag, startPoint x: 432, startPoint y: 373, endPoint x: 447, endPoint y: 363, distance: 18.1
click at [432, 374] on span "Detalles" at bounding box center [422, 374] width 110 height 20
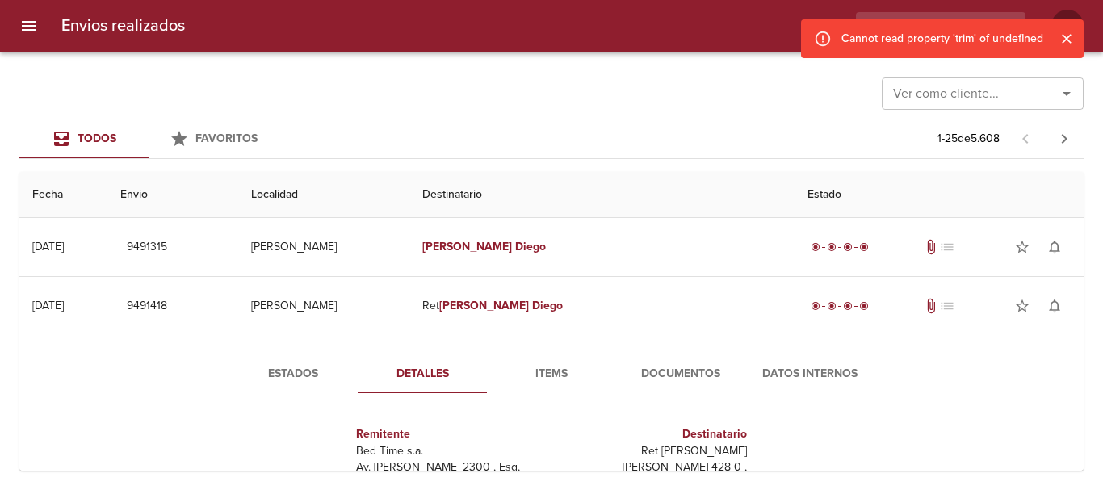
click at [1072, 34] on icon "Cerrar" at bounding box center [1067, 39] width 16 height 16
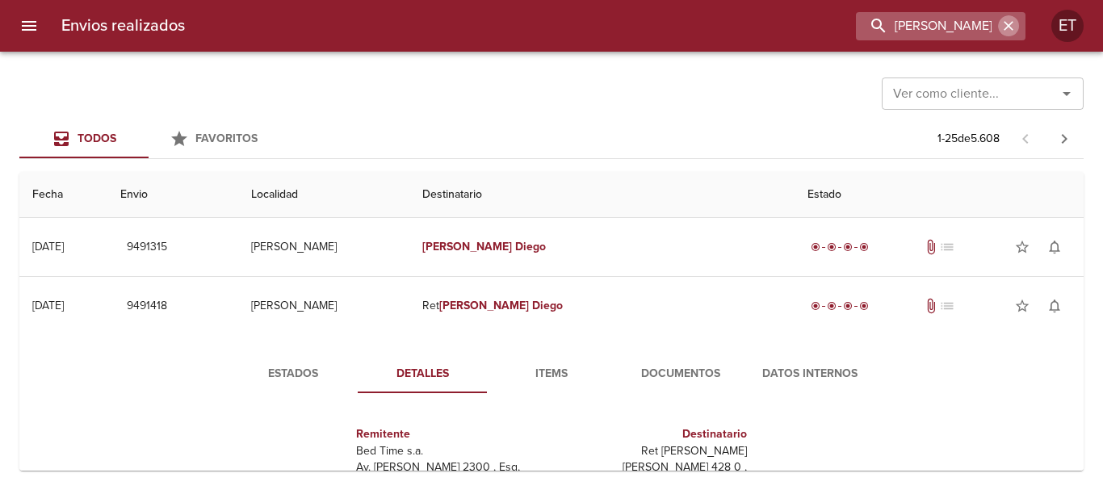
click at [1009, 31] on icon "button" at bounding box center [1008, 26] width 16 height 16
